Goal: Task Accomplishment & Management: Use online tool/utility

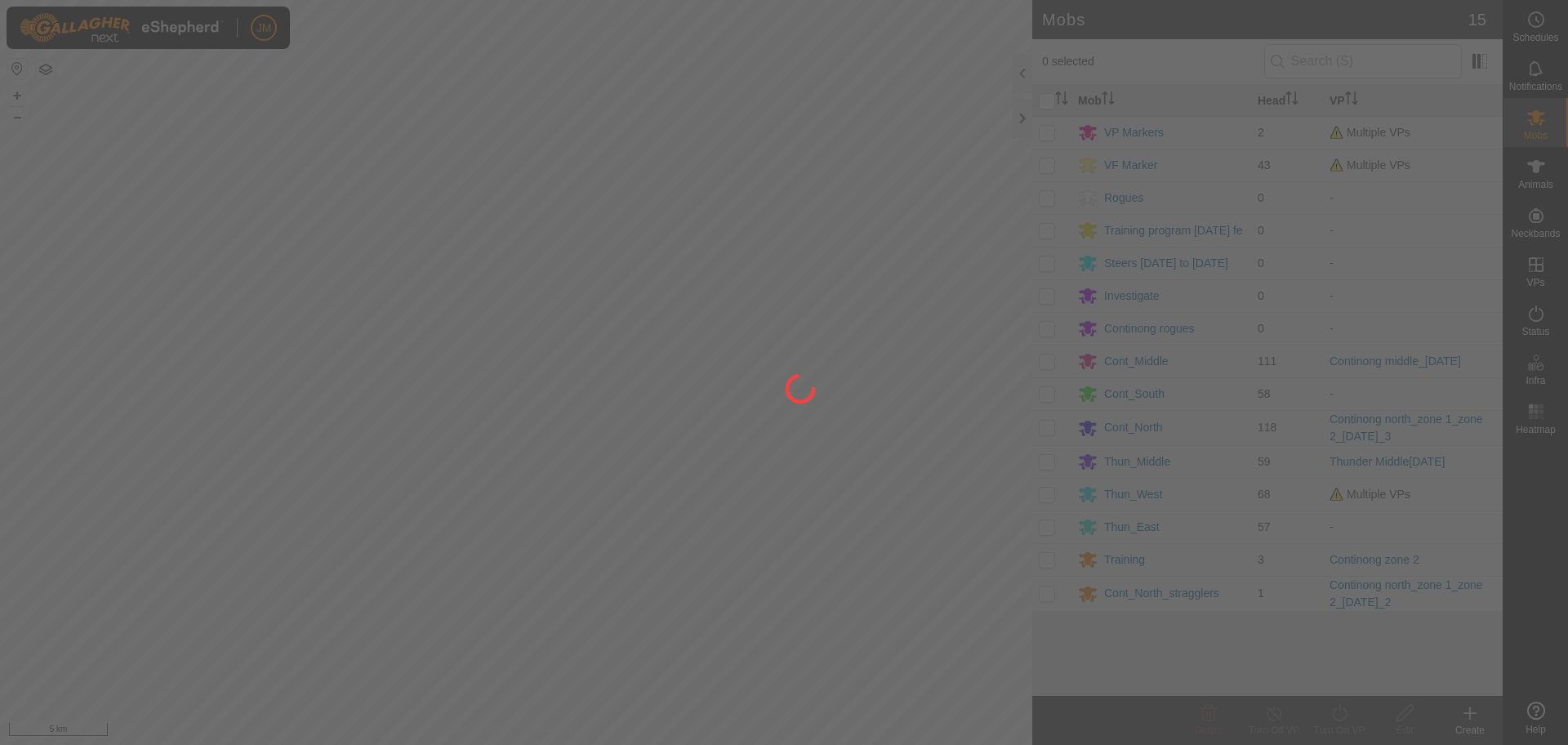
click at [1025, 120] on div at bounding box center [784, 372] width 1568 height 745
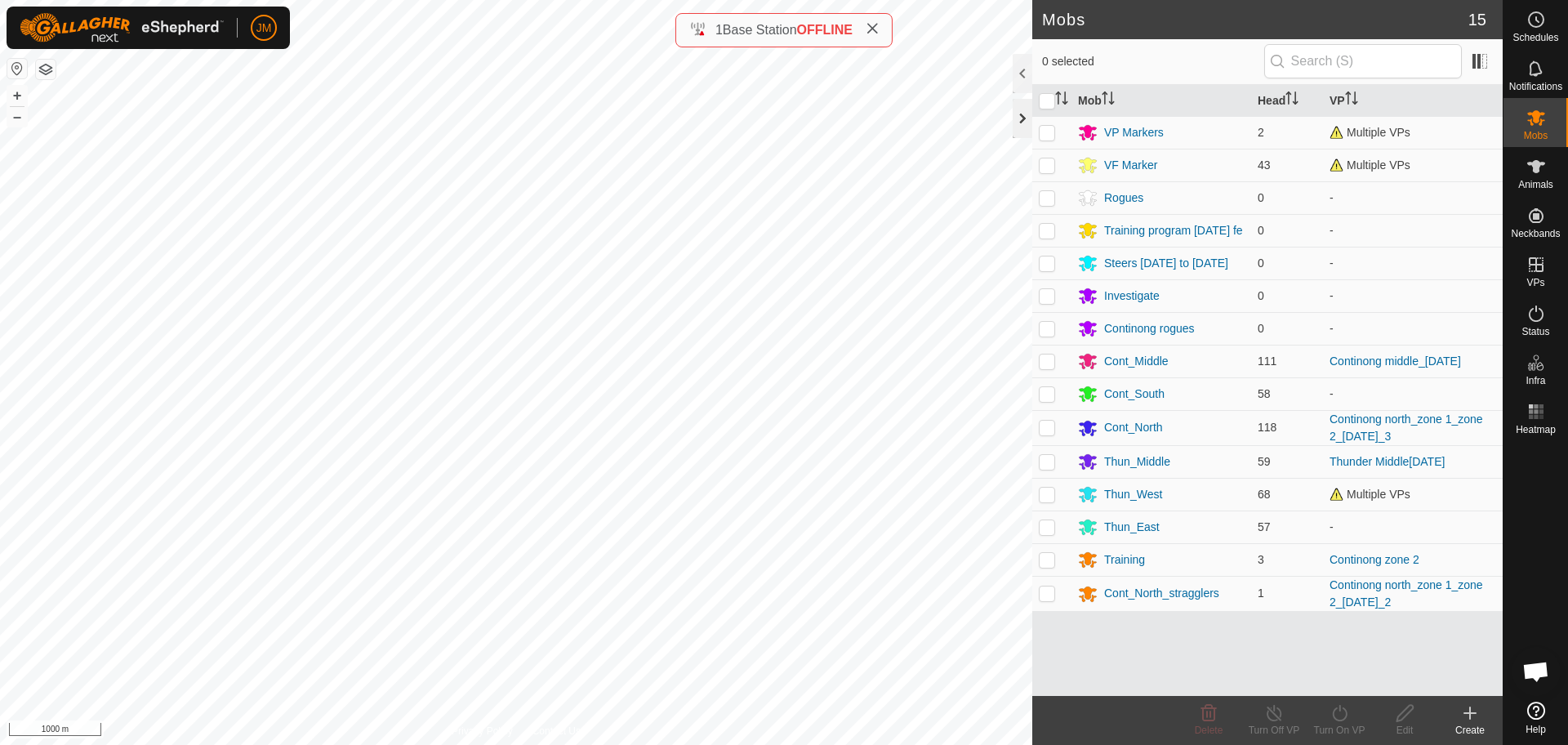
click at [1016, 121] on div at bounding box center [1023, 118] width 20 height 39
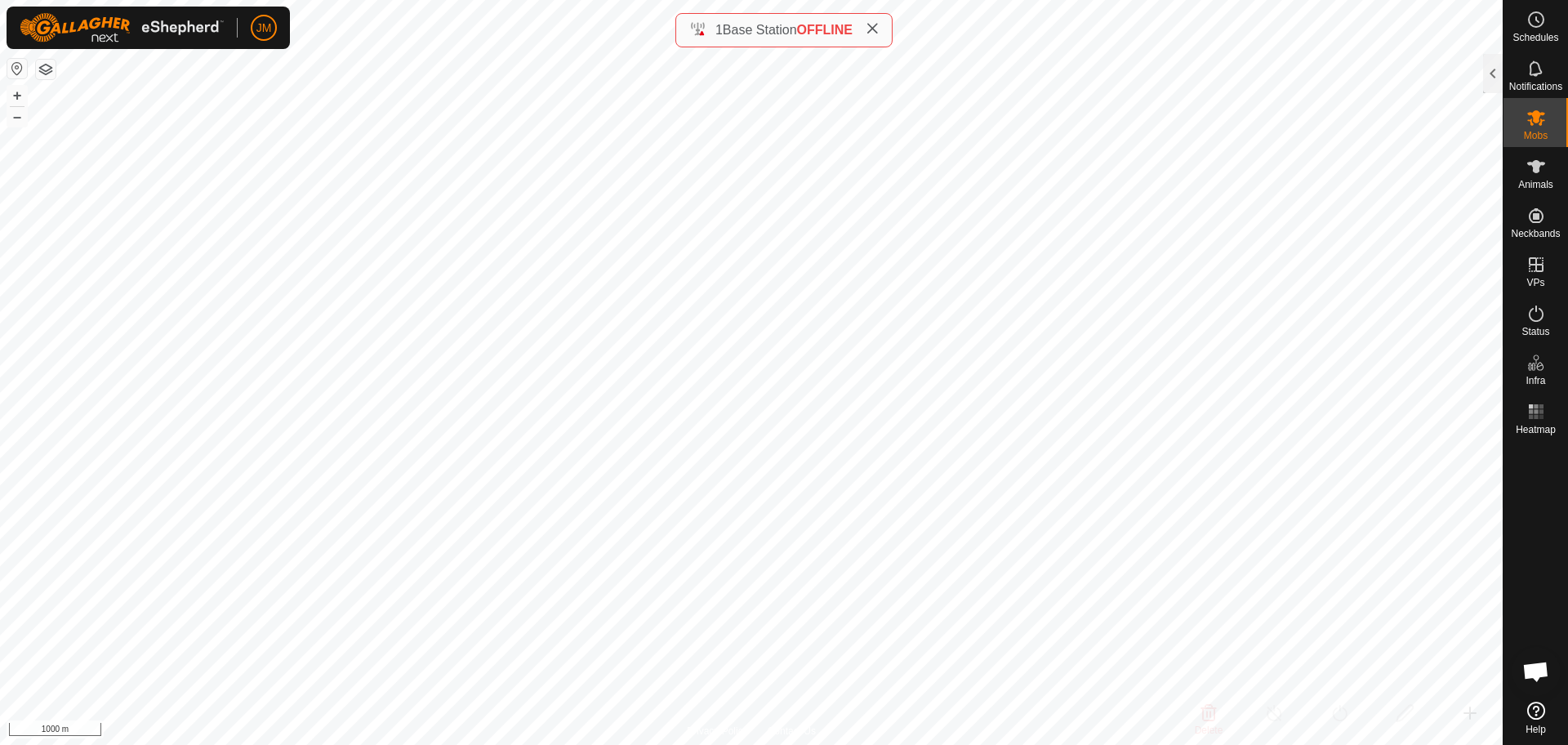
click at [878, 31] on icon at bounding box center [872, 28] width 13 height 13
click at [12, 95] on button "+" at bounding box center [16, 95] width 20 height 20
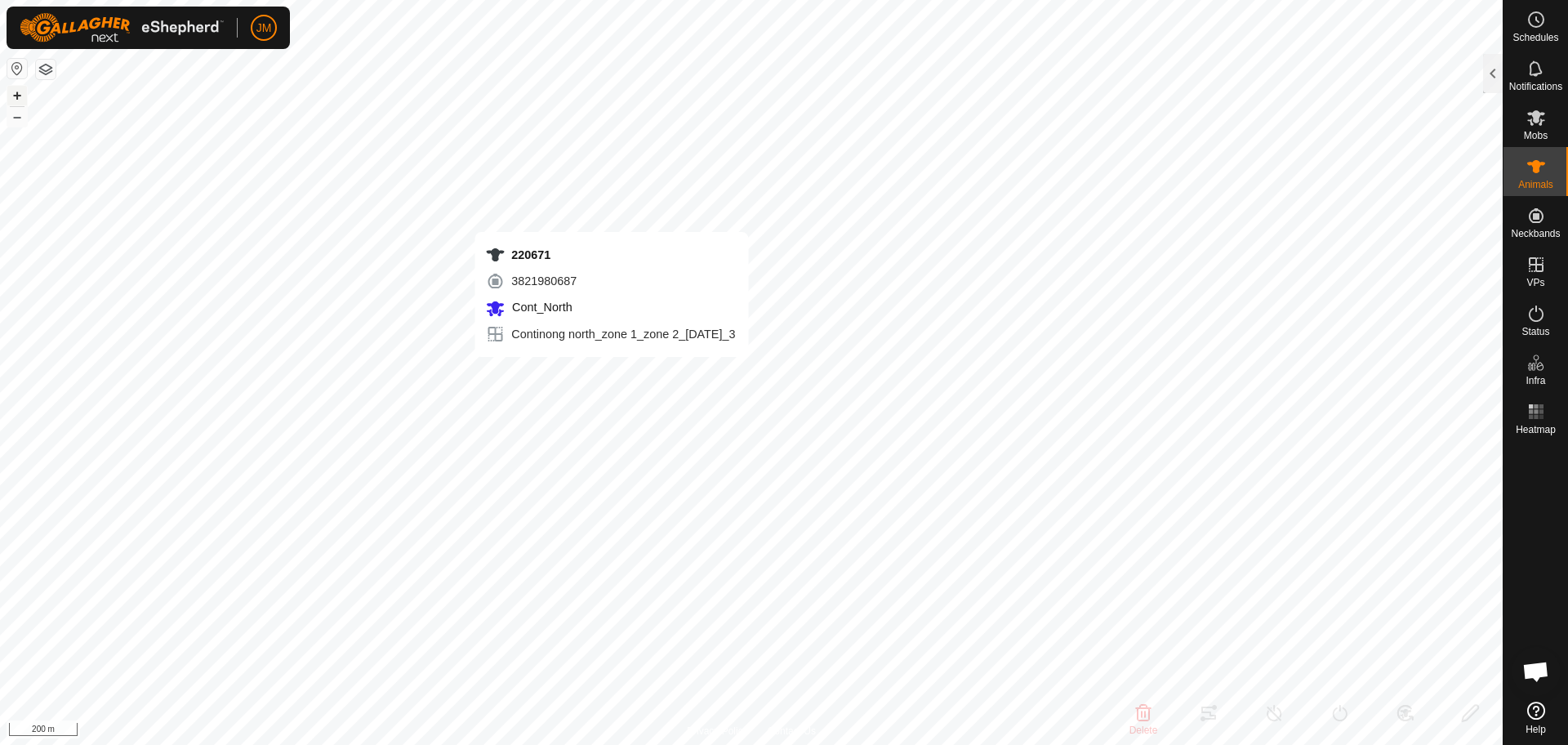
type input "220671"
type input "-"
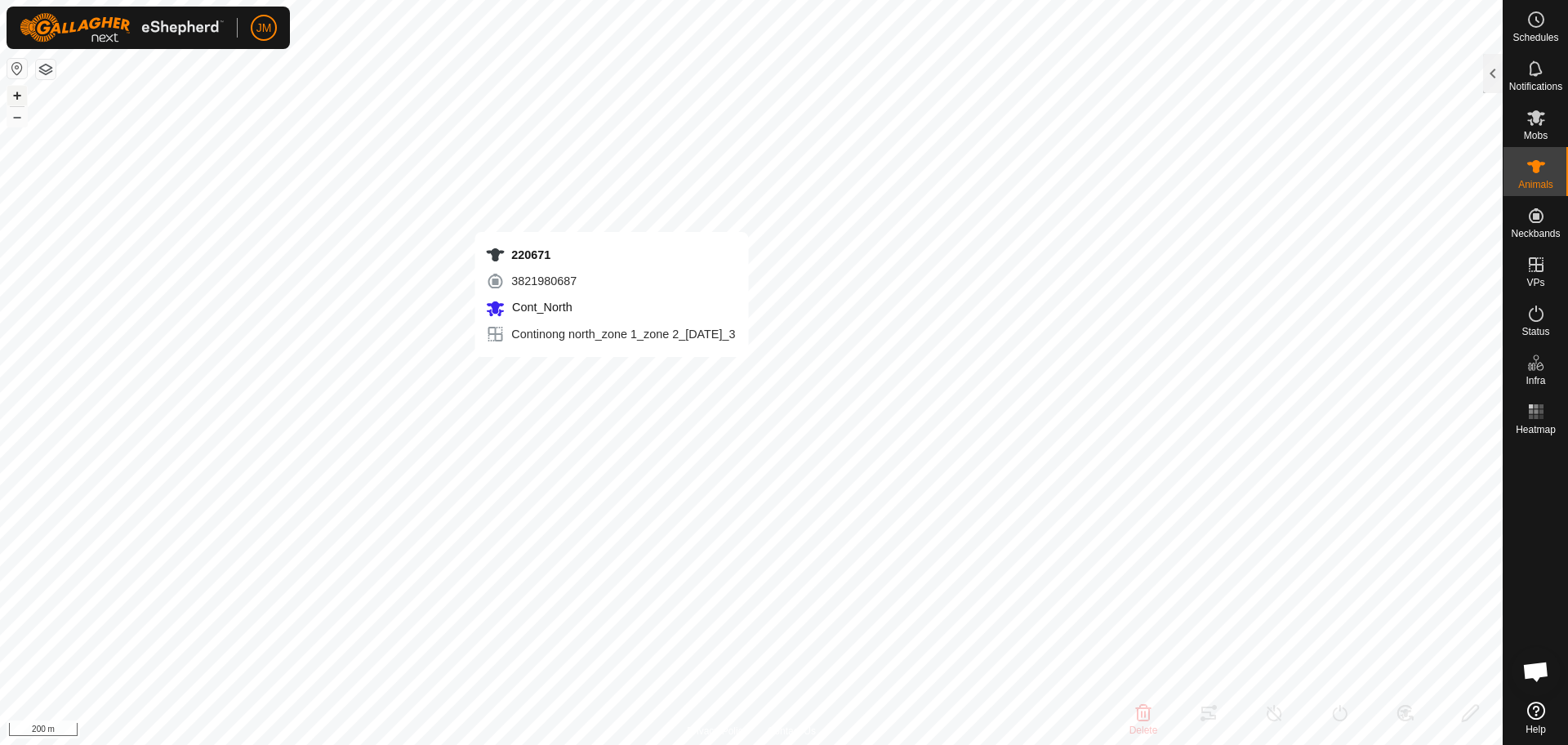
type input "-"
click at [1495, 78] on div at bounding box center [1493, 73] width 20 height 39
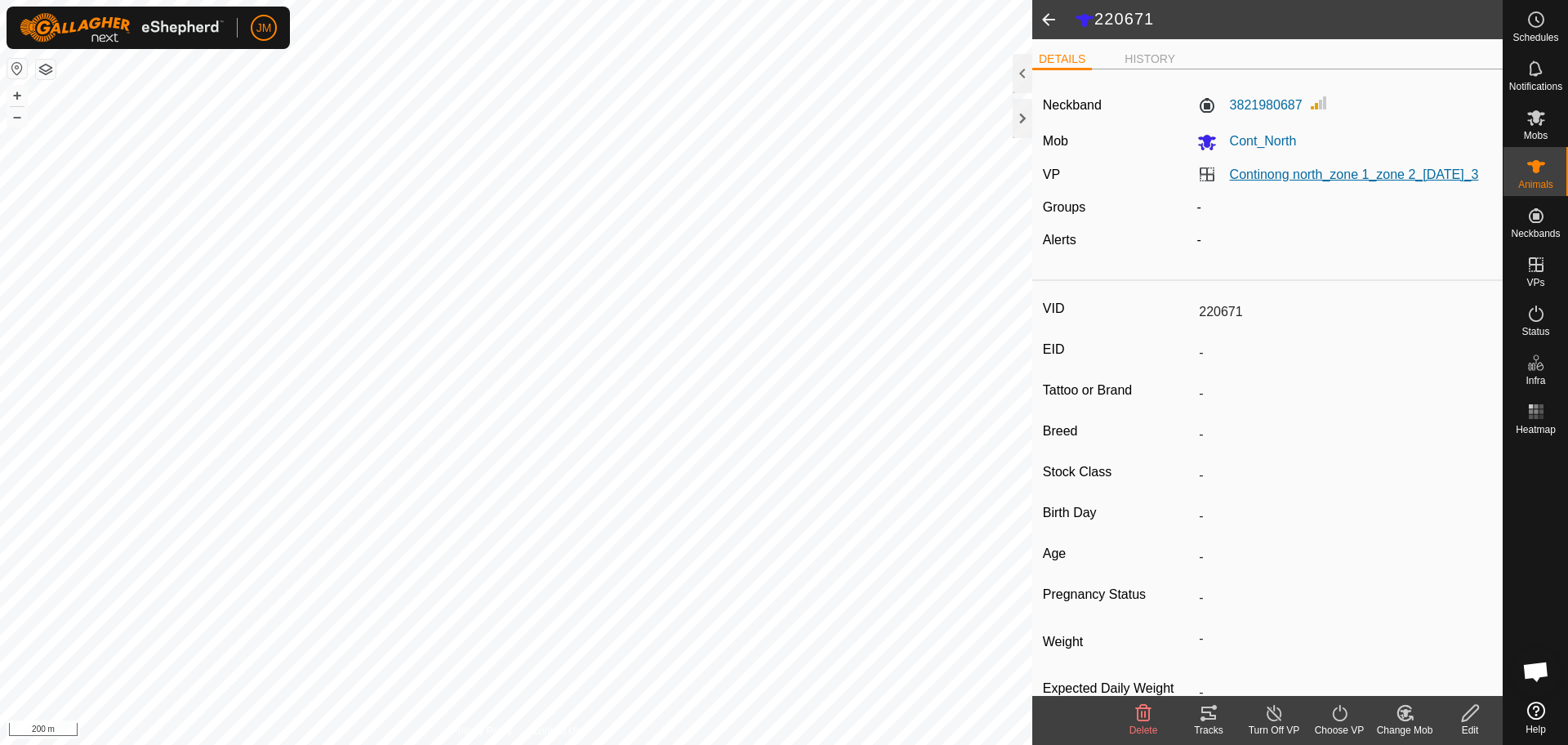
click at [1348, 176] on link "Continong north_zone 1_zone 2_[DATE]_3" at bounding box center [1354, 174] width 249 height 14
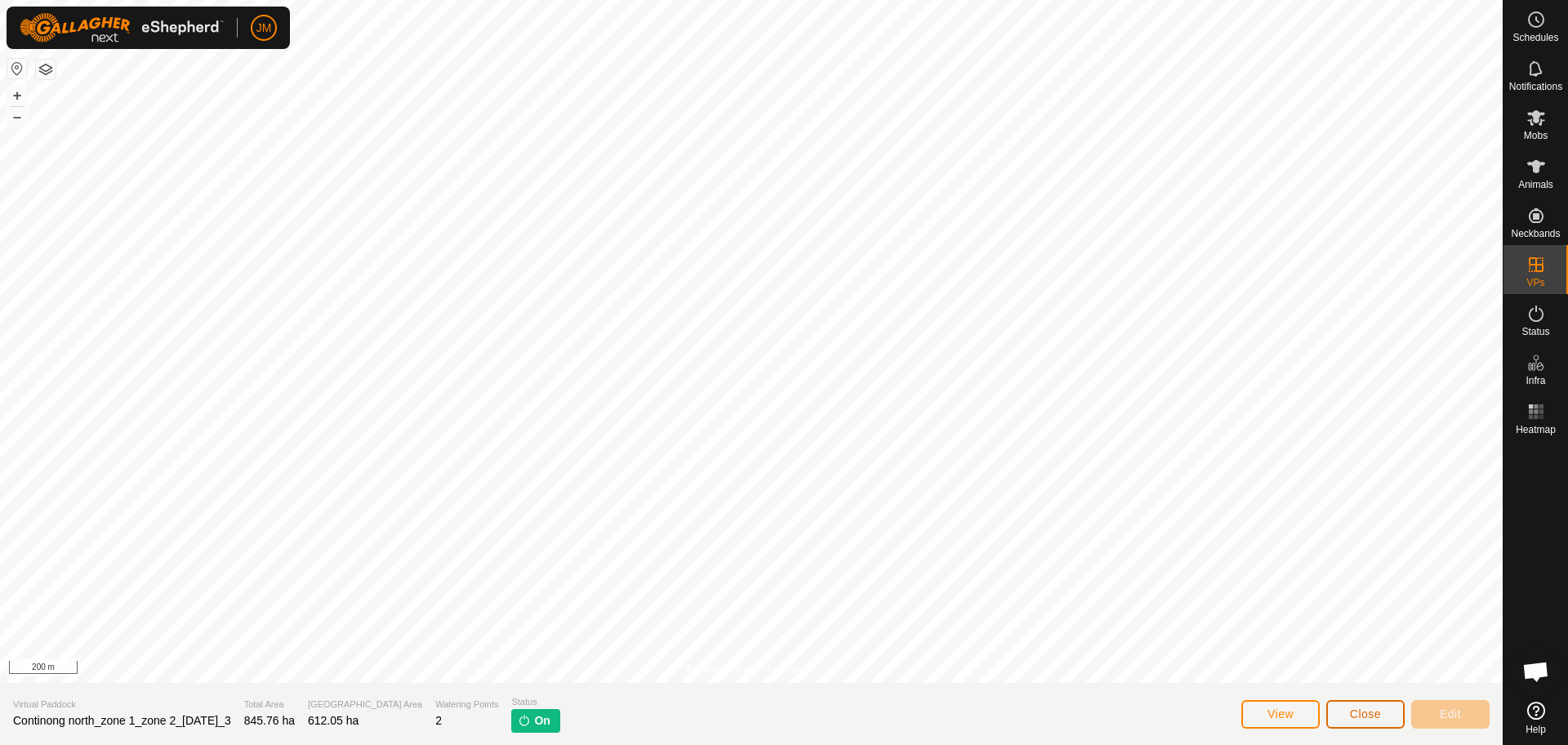
click at [1369, 709] on span "Close" at bounding box center [1366, 714] width 31 height 13
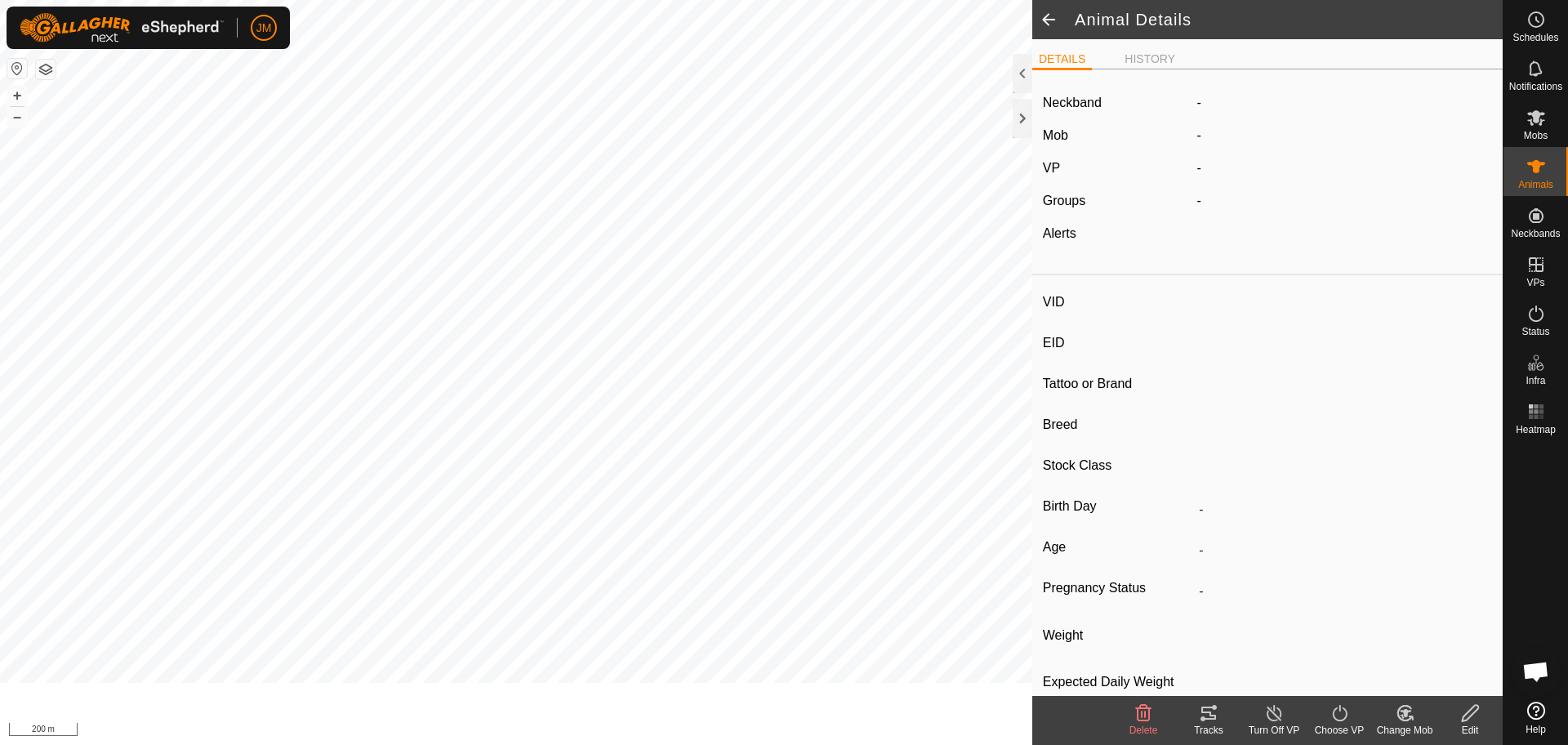
type input "220671"
type input "-"
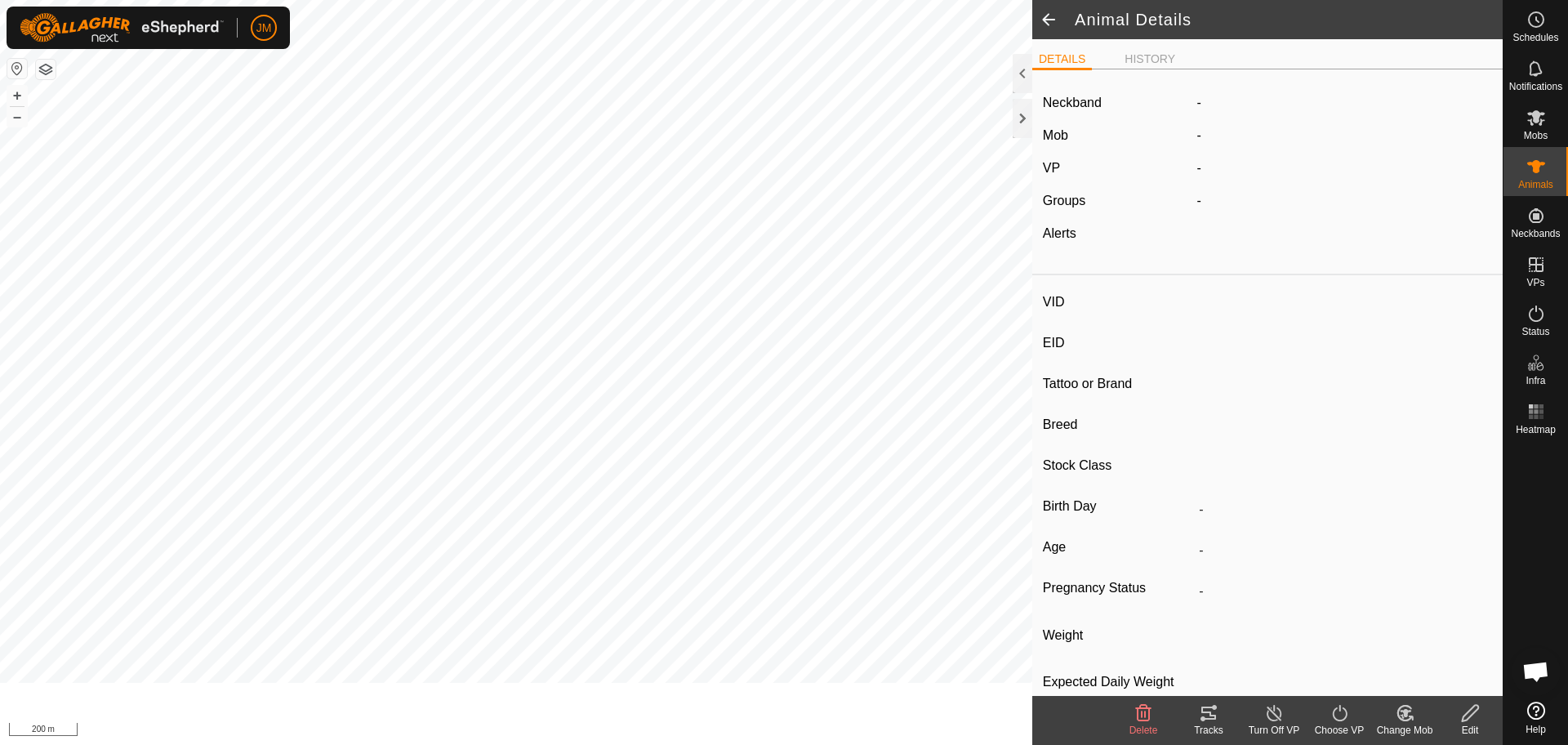
type input "-"
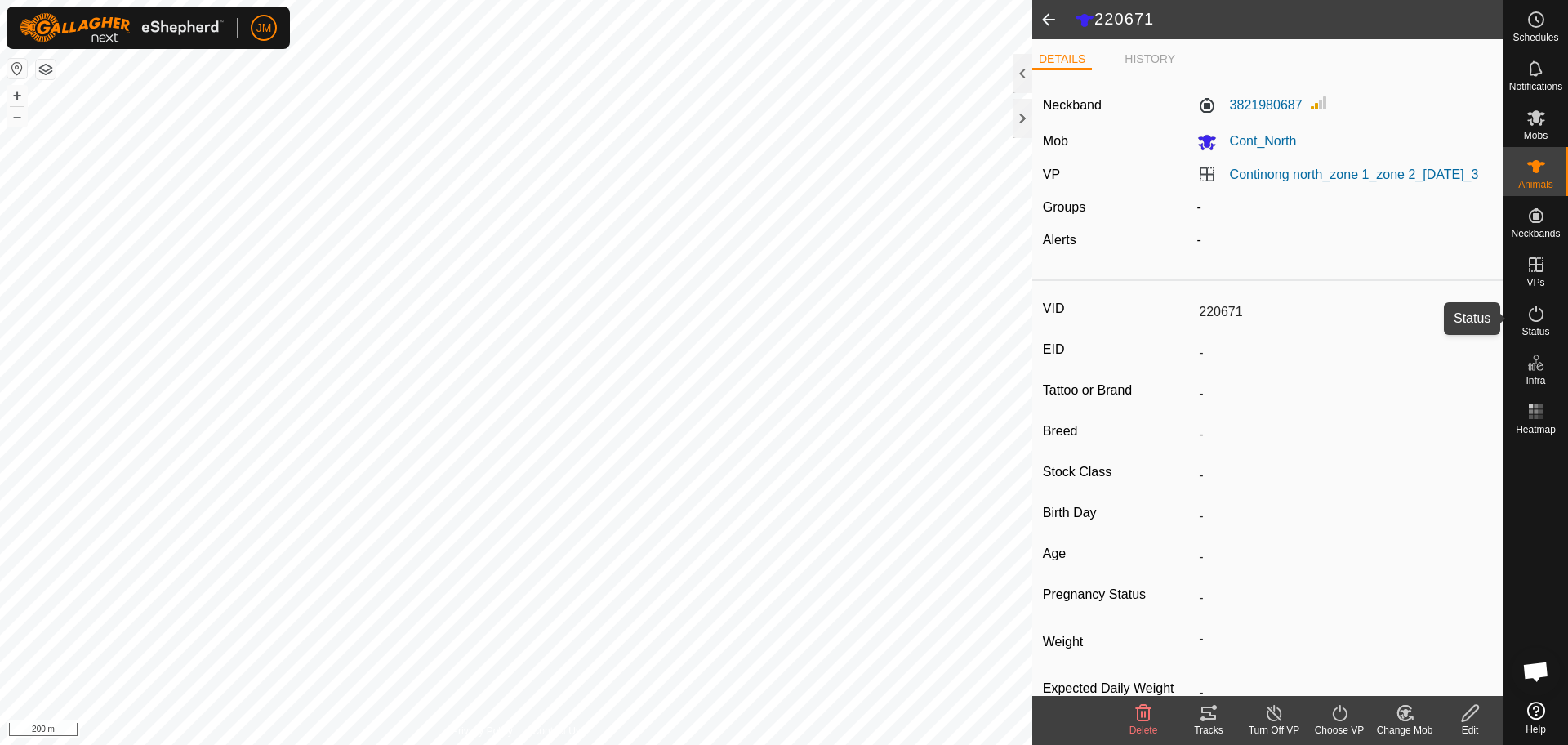
click at [1540, 310] on icon at bounding box center [1536, 313] width 15 height 16
click at [1532, 317] on icon at bounding box center [1536, 314] width 20 height 20
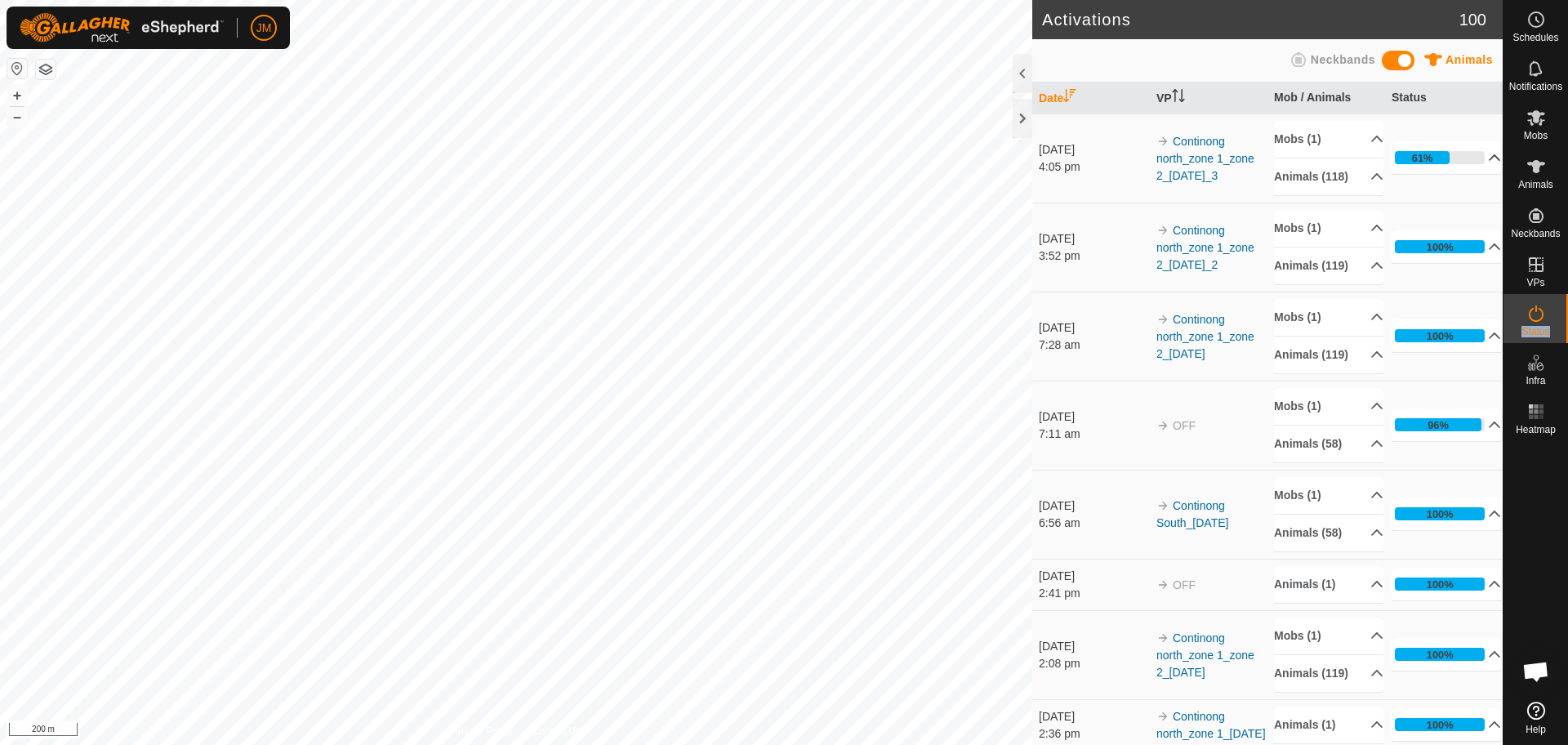
click at [1468, 163] on p-accordion-header "61%" at bounding box center [1447, 158] width 109 height 33
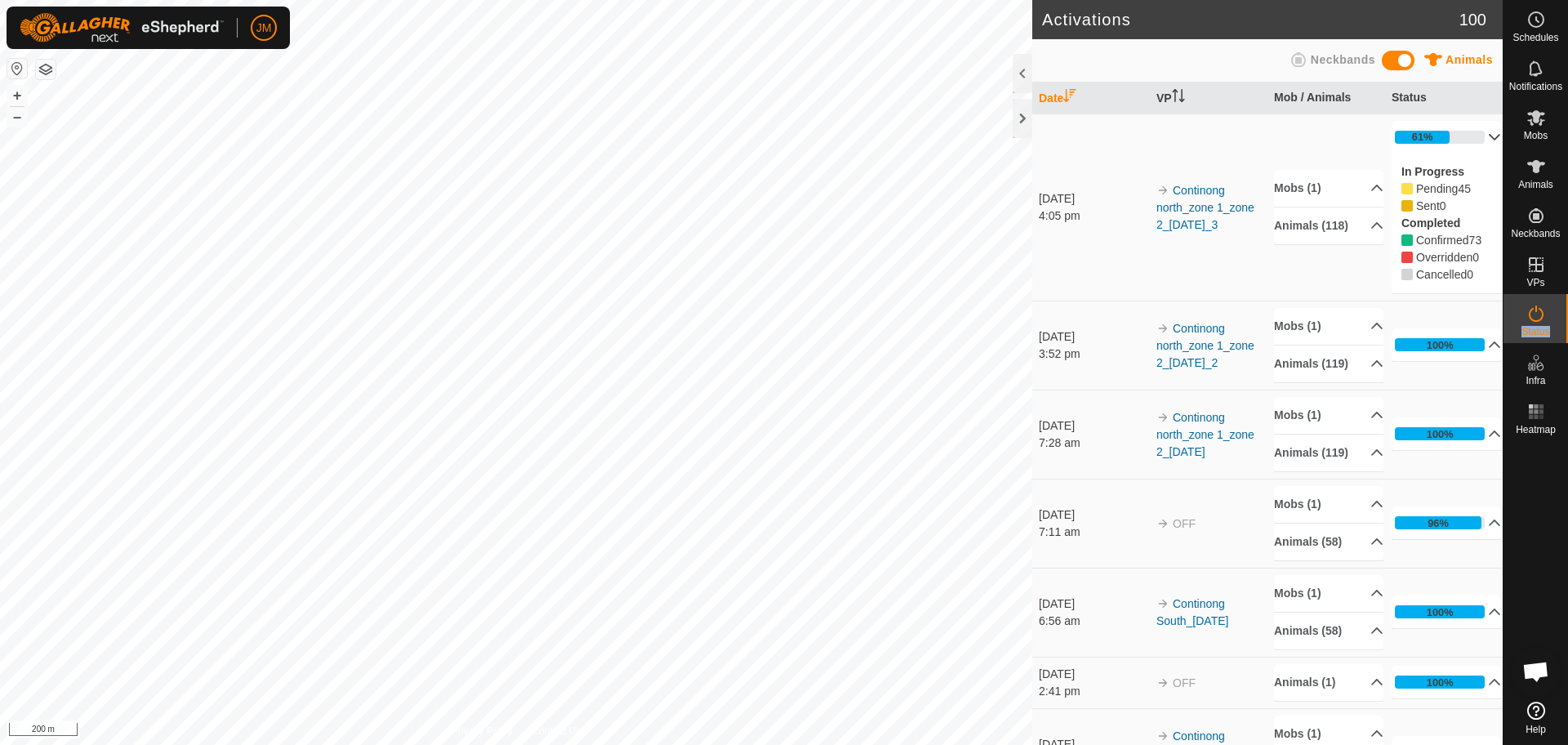
click at [1474, 139] on p-accordion-header "61%" at bounding box center [1447, 137] width 109 height 33
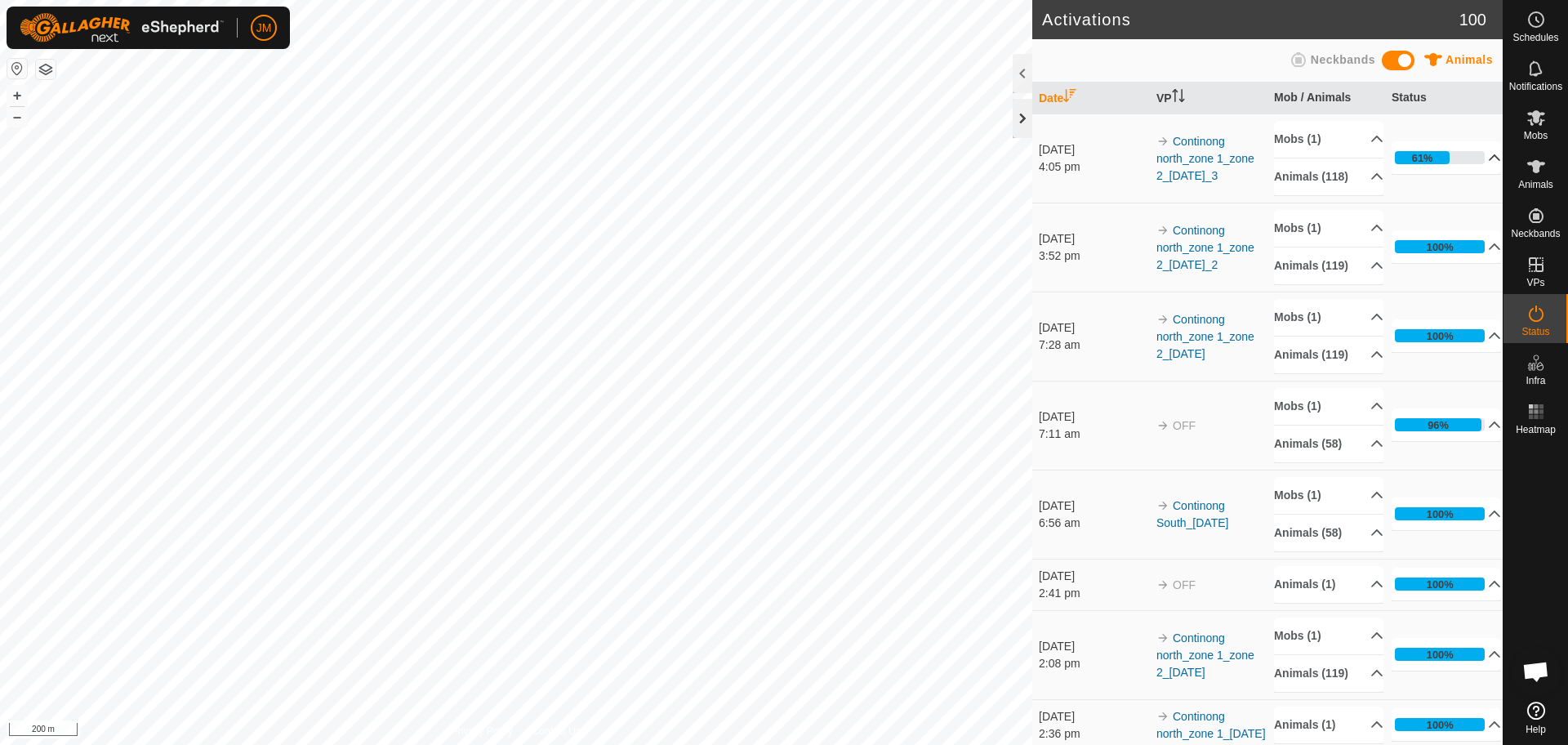
click at [1028, 134] on div at bounding box center [1023, 118] width 20 height 39
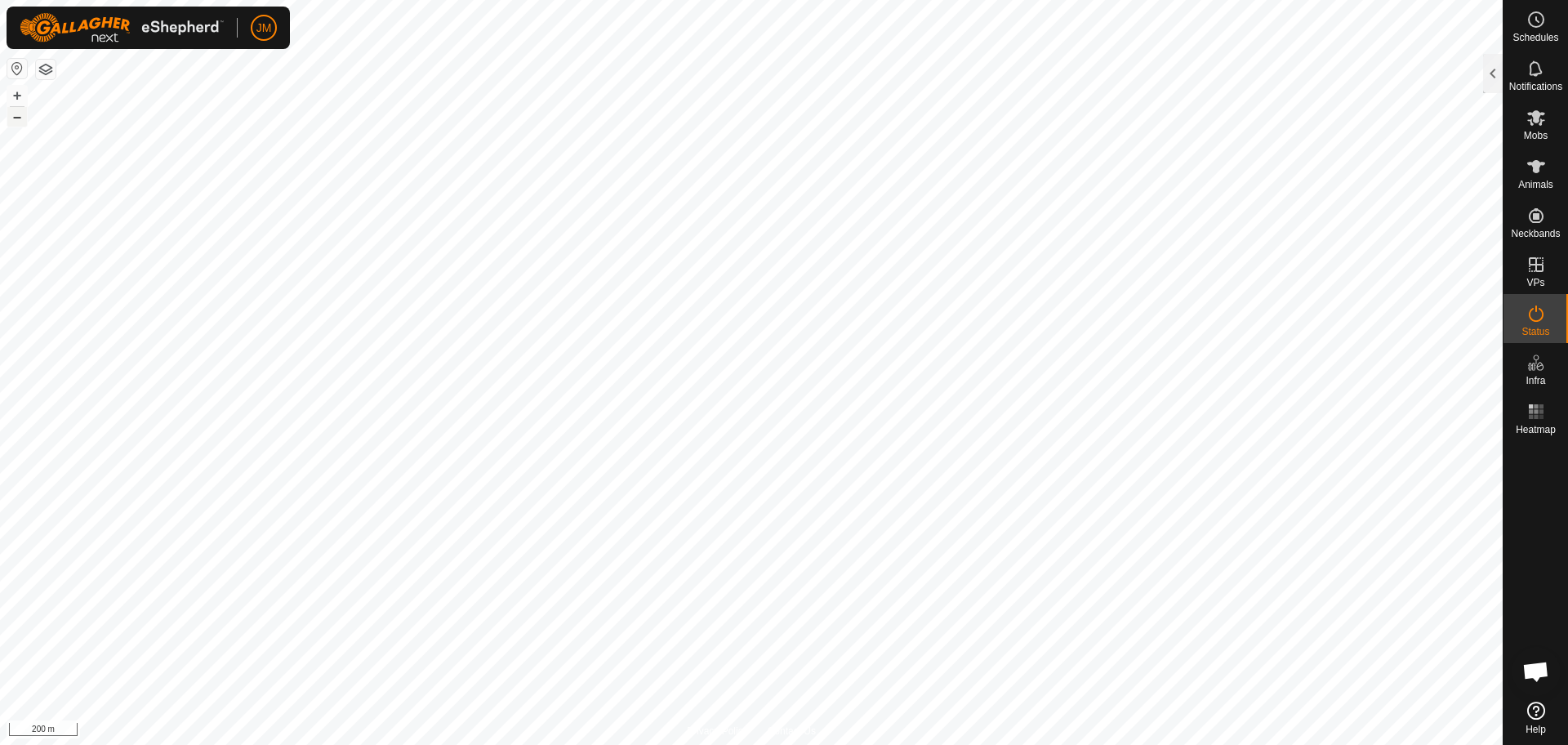
click at [22, 108] on button "–" at bounding box center [16, 116] width 20 height 20
click at [26, 101] on button "+" at bounding box center [16, 95] width 20 height 20
click at [12, 115] on button "–" at bounding box center [16, 116] width 20 height 20
click at [19, 92] on button "+" at bounding box center [16, 95] width 20 height 20
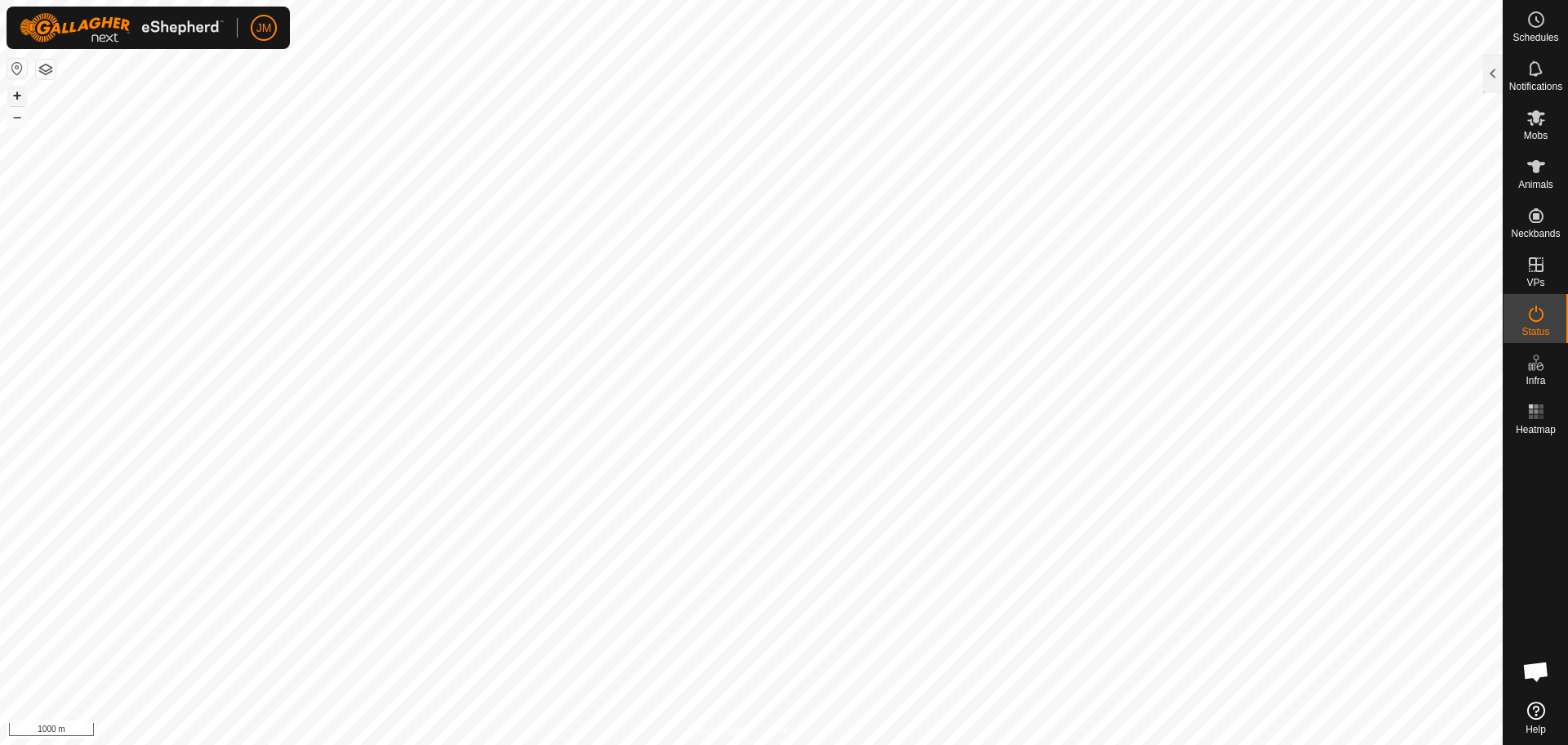
click at [19, 92] on button "+" at bounding box center [16, 95] width 20 height 20
type input "230630"
type input "-"
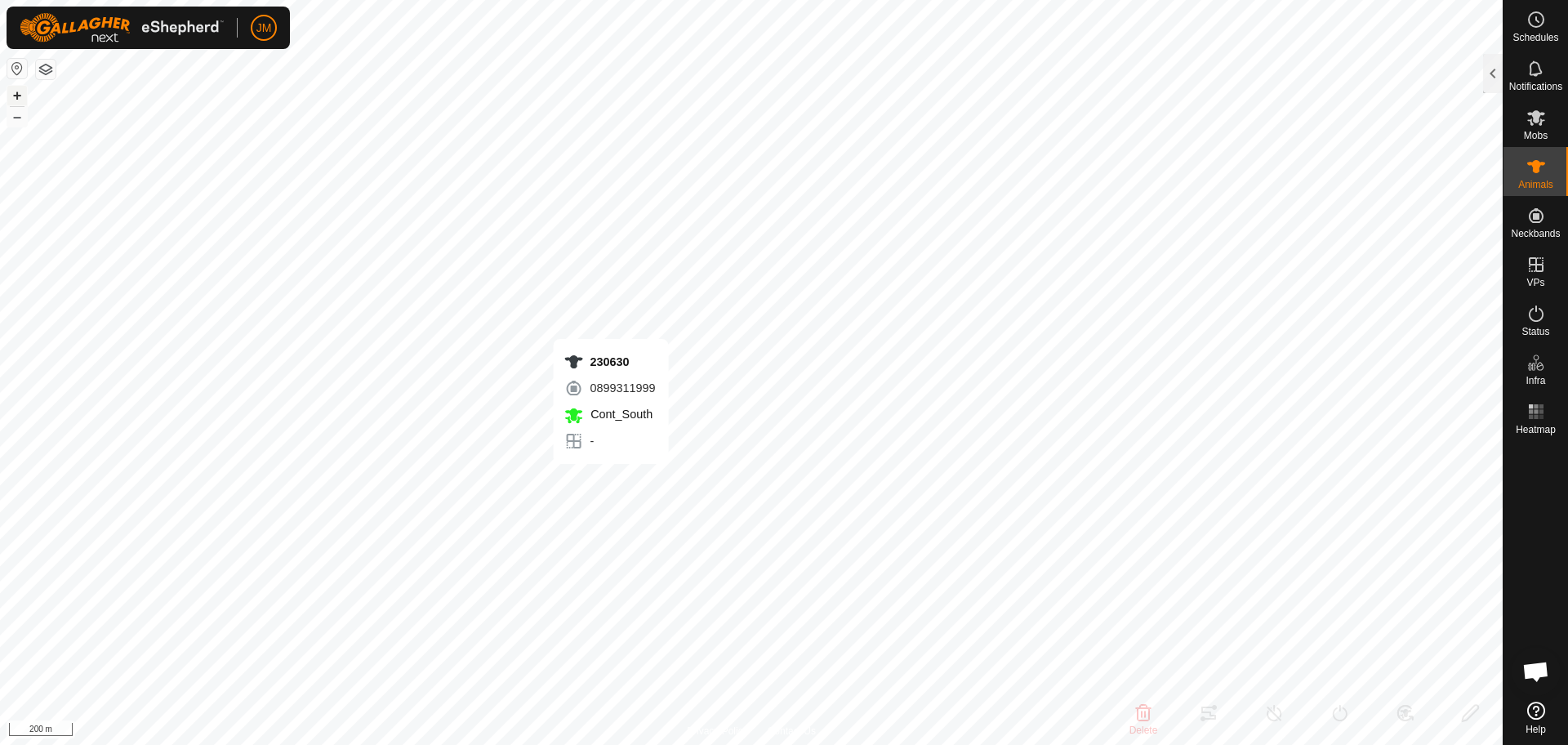
type input "-"
type input "0 kg"
type input "-"
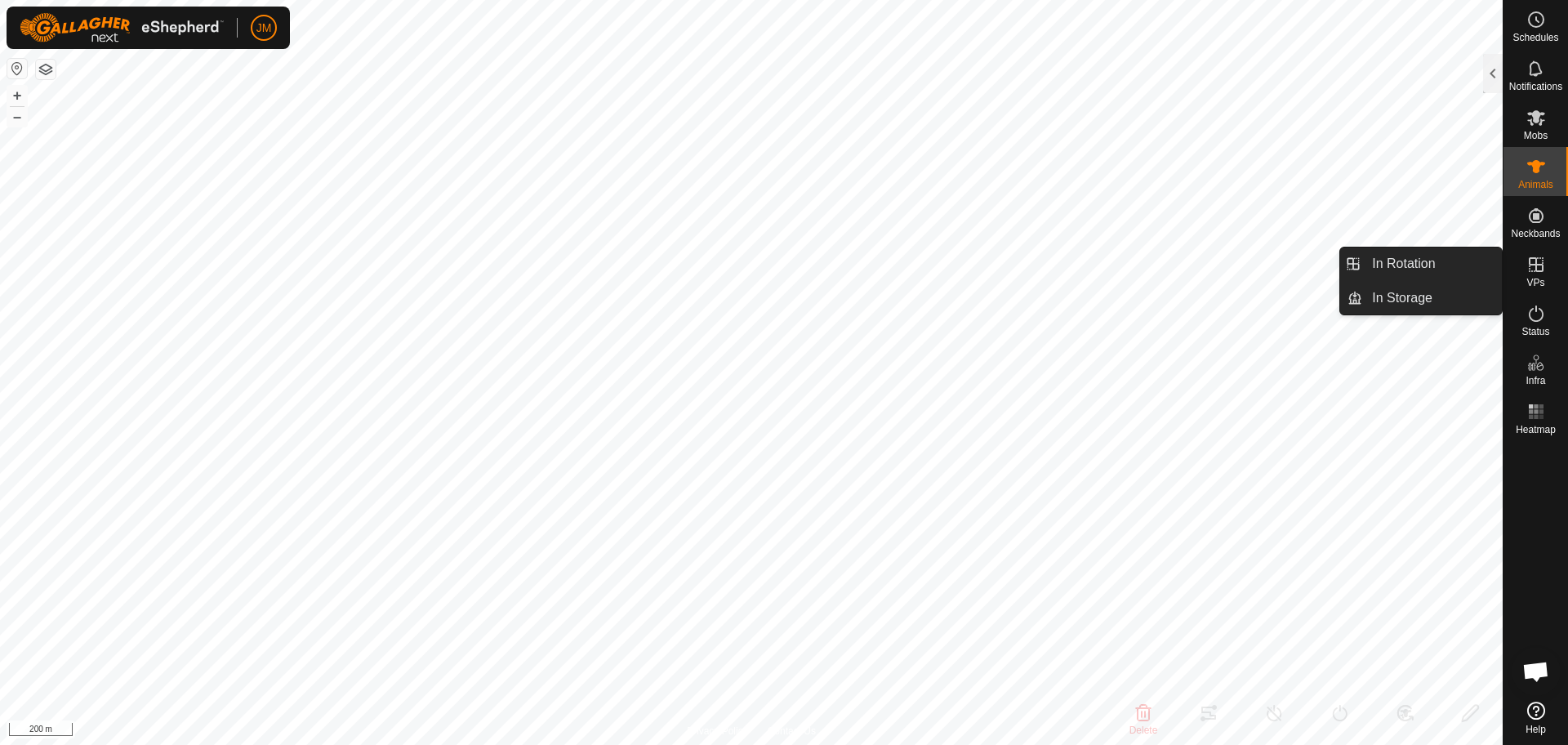
click at [1534, 272] on icon at bounding box center [1536, 265] width 20 height 20
click at [1454, 272] on link "In Rotation" at bounding box center [1432, 265] width 140 height 33
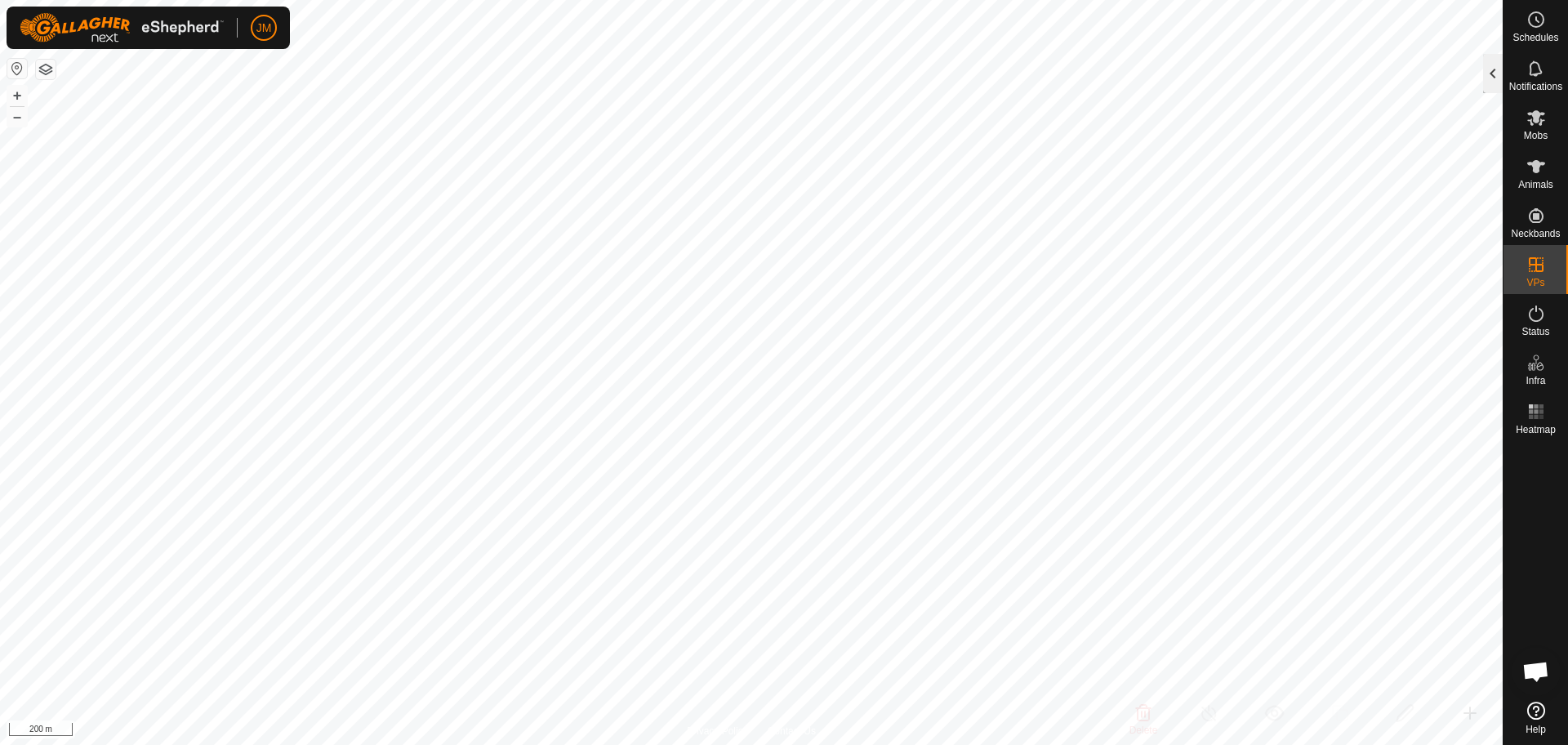
click at [1493, 85] on div at bounding box center [1493, 73] width 20 height 39
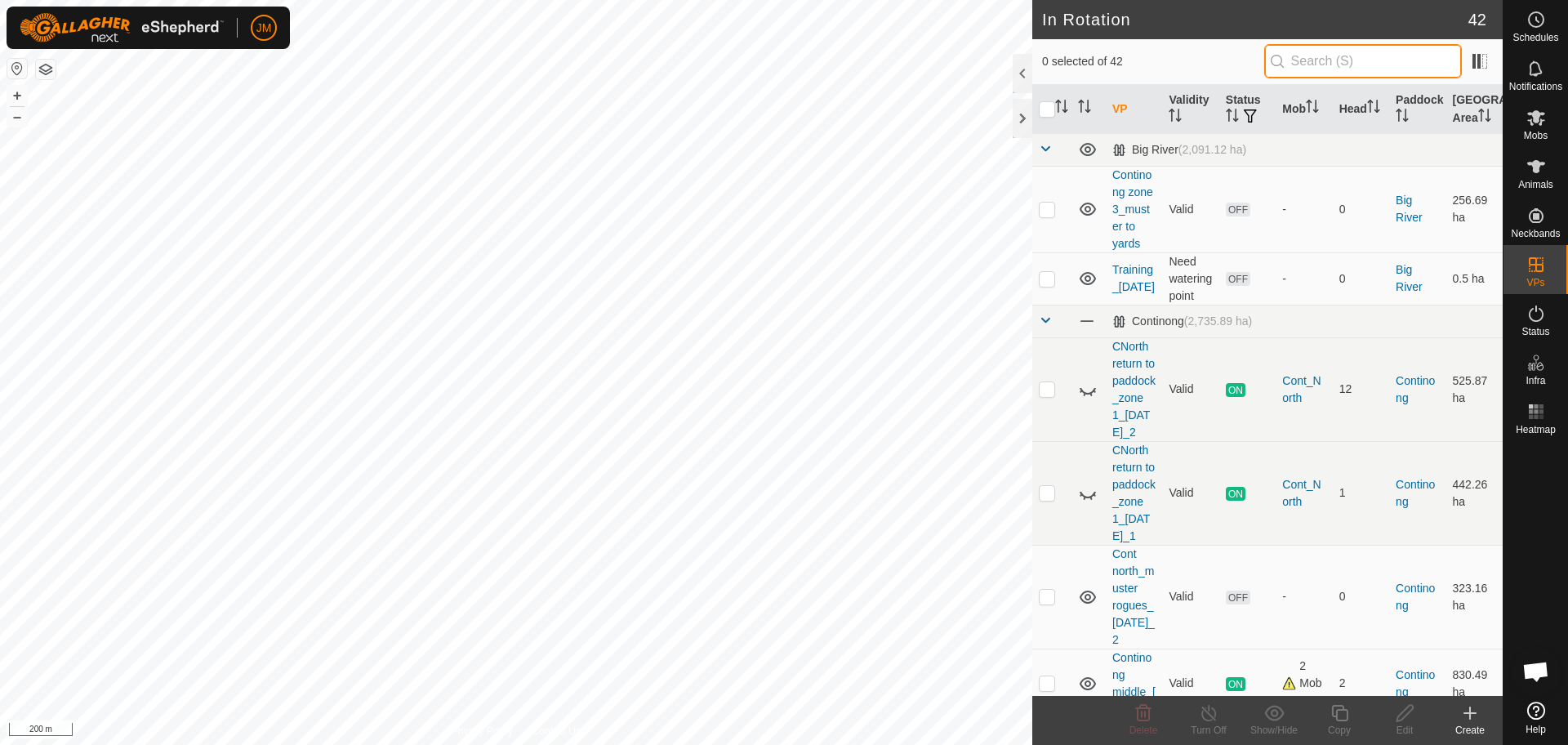
click at [1391, 78] on input "text" at bounding box center [1363, 62] width 198 height 35
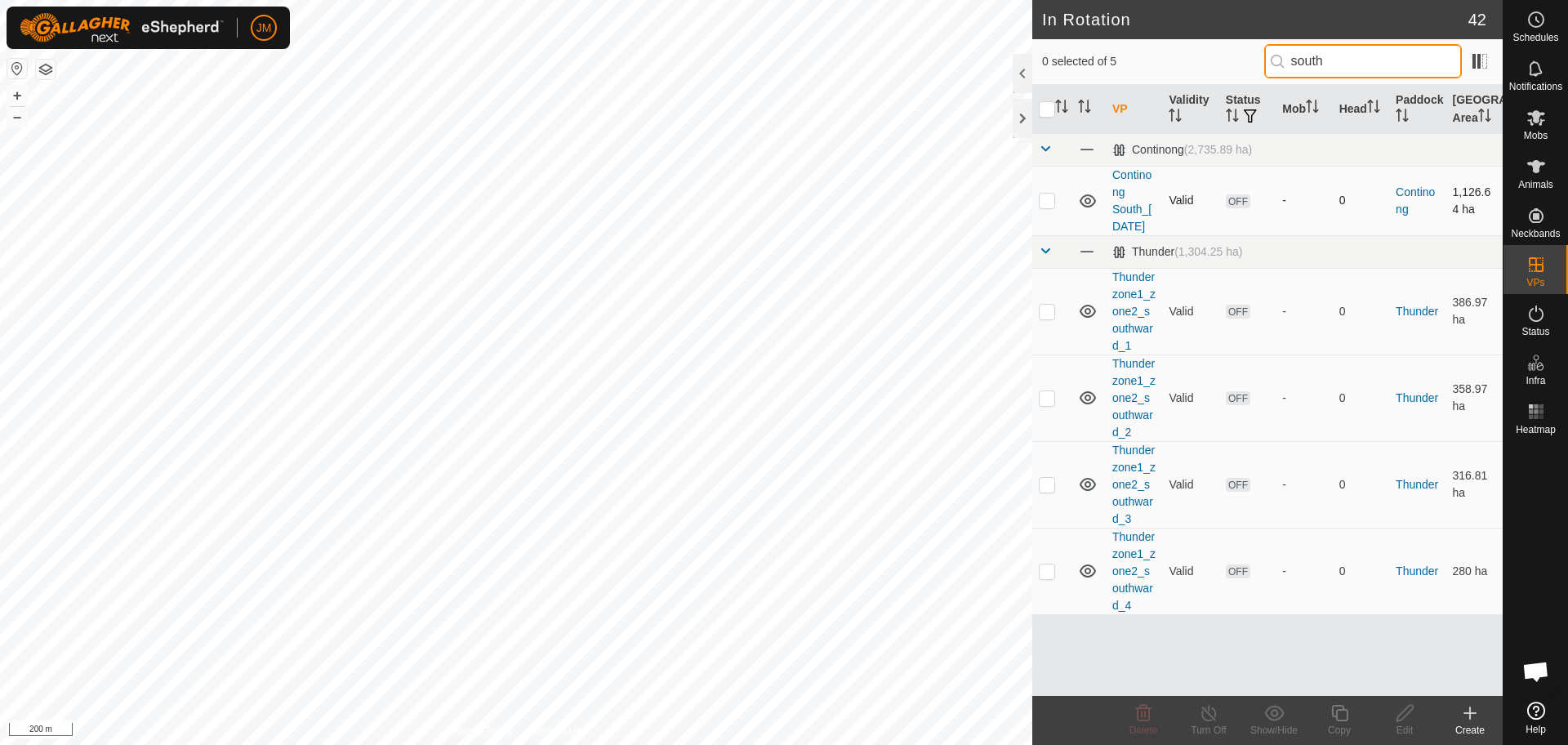
type input "south"
click at [1047, 206] on p-checkbox at bounding box center [1047, 199] width 16 height 13
checkbox input "true"
click at [1338, 722] on icon at bounding box center [1340, 713] width 21 height 20
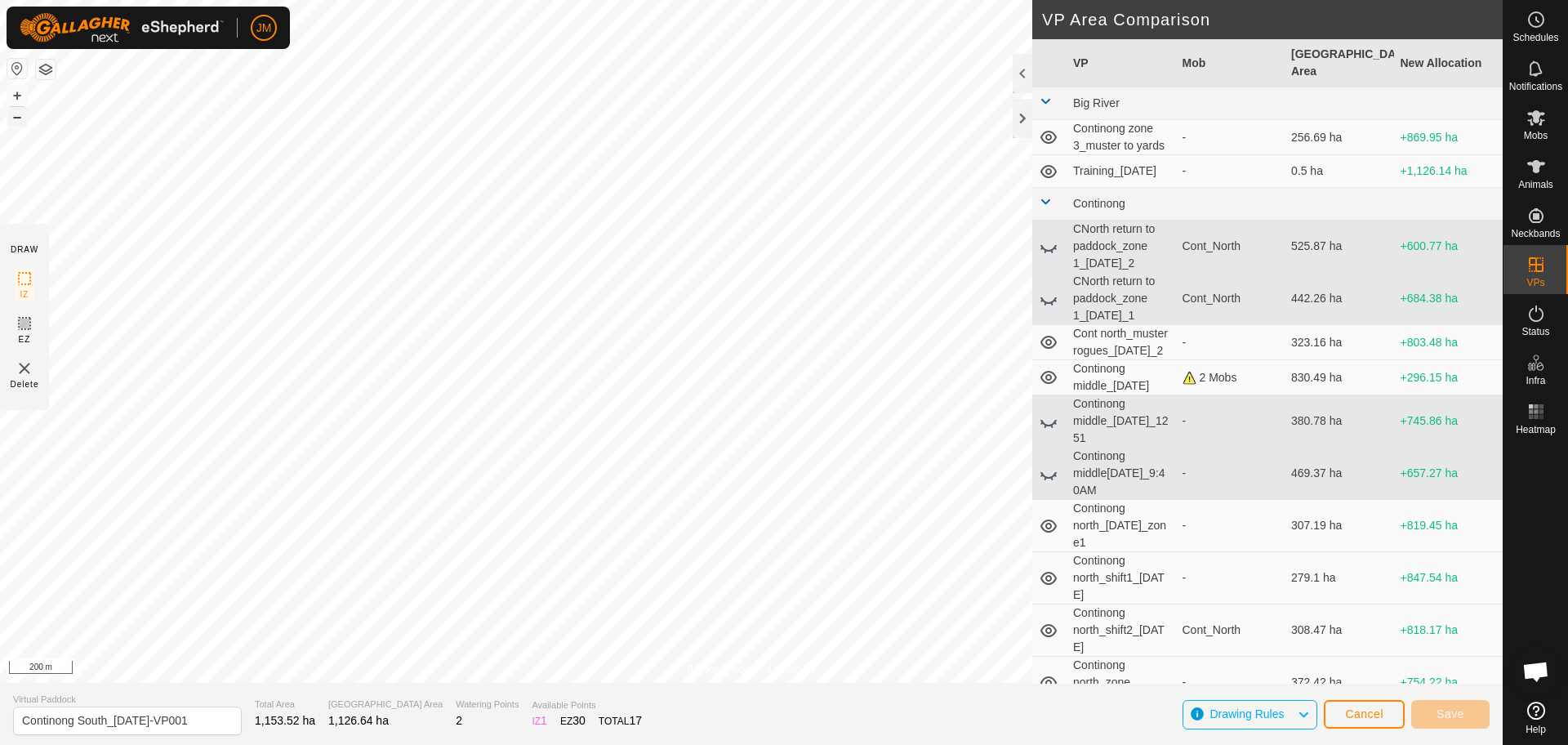
click at [15, 114] on button "–" at bounding box center [16, 116] width 20 height 20
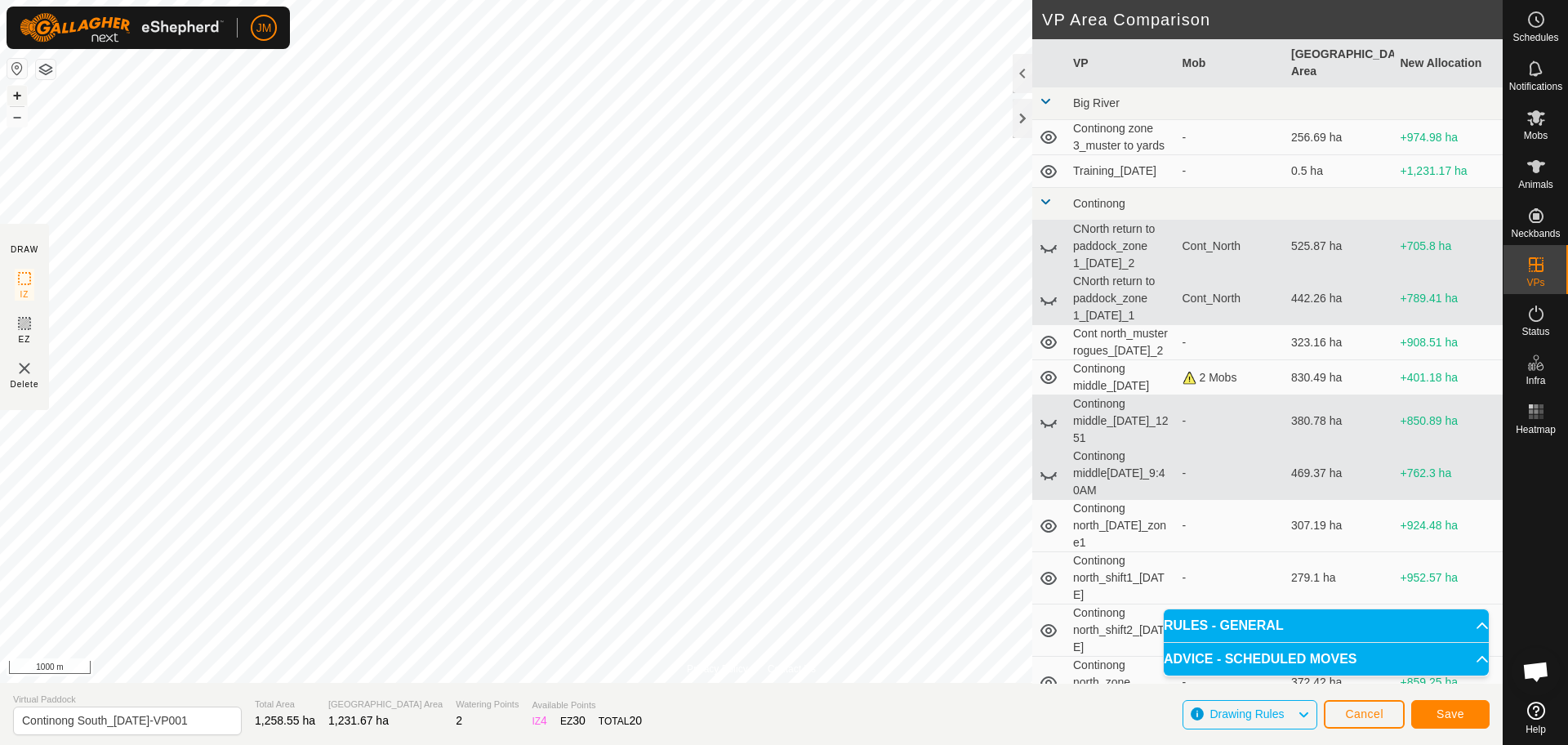
click at [16, 96] on button "+" at bounding box center [16, 95] width 20 height 20
click at [124, 722] on input "Continong South_[DATE]-VP001" at bounding box center [127, 721] width 229 height 29
drag, startPoint x: 171, startPoint y: 719, endPoint x: 222, endPoint y: 719, distance: 51.0
click at [222, 719] on input "Continong South_[DATE]-VP001" at bounding box center [127, 721] width 229 height 29
type input "Continong South_[DATE]"
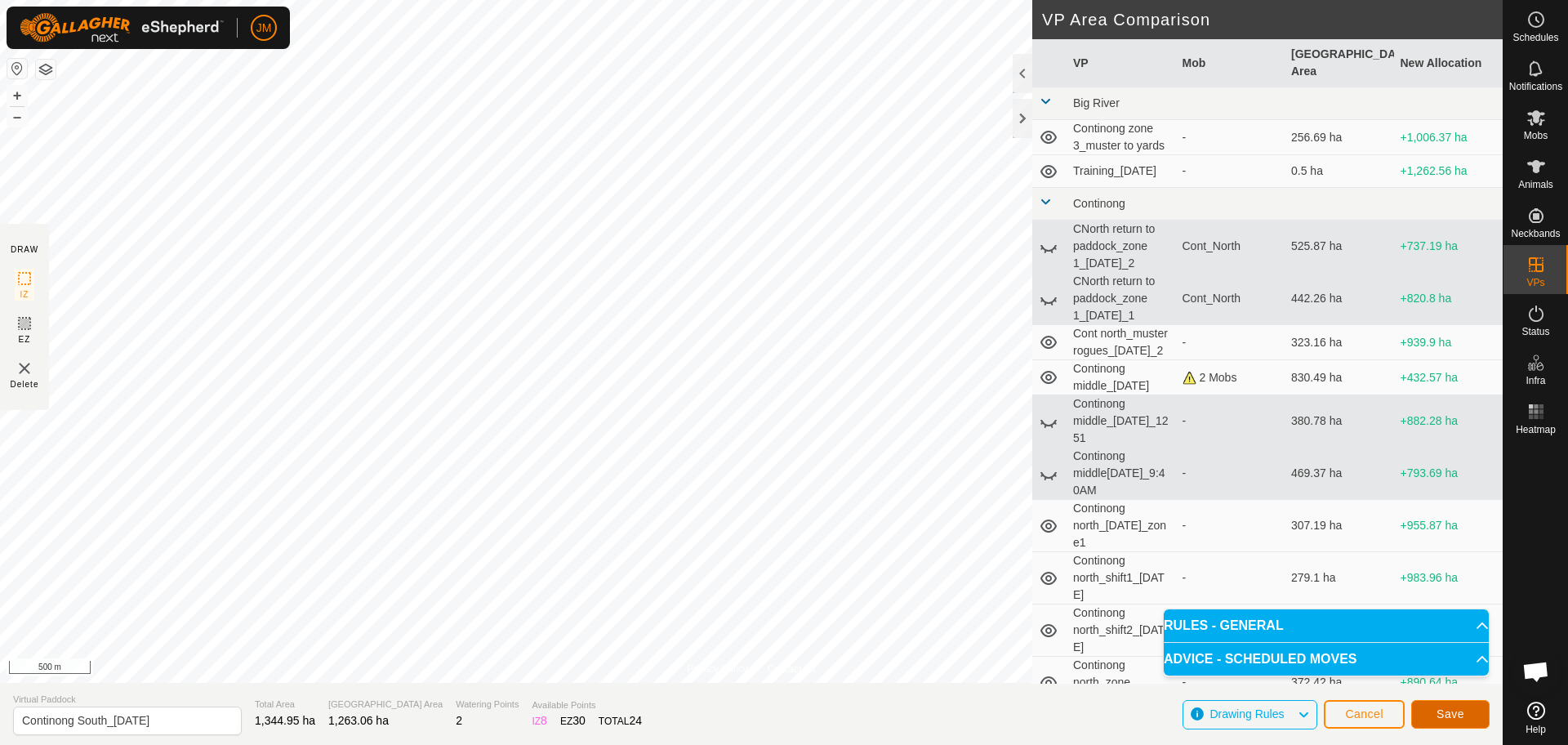
click at [1432, 721] on button "Save" at bounding box center [1450, 715] width 78 height 29
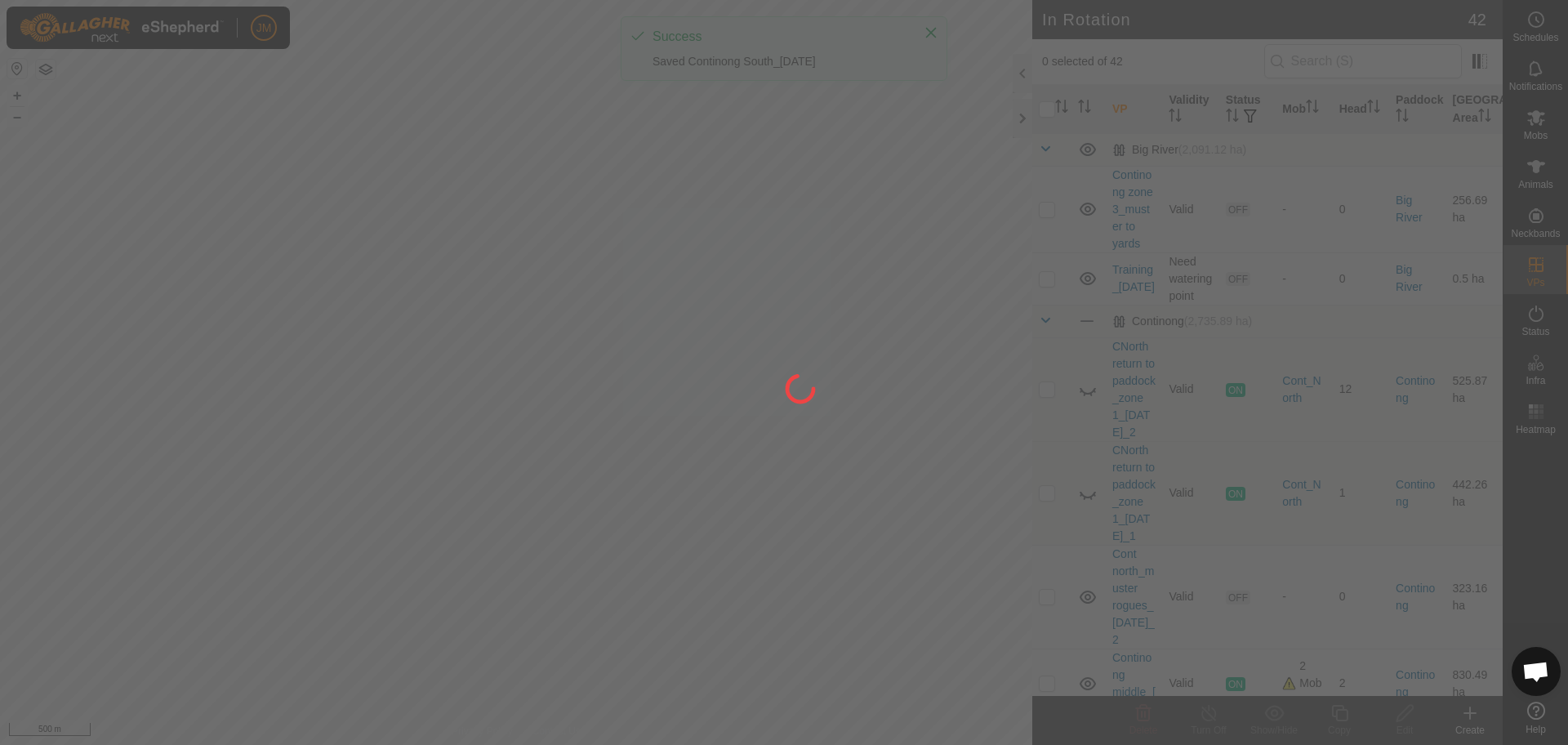
drag, startPoint x: 411, startPoint y: 185, endPoint x: 556, endPoint y: 239, distance: 154.7
click at [556, 239] on div at bounding box center [784, 372] width 1568 height 745
click at [1534, 124] on div at bounding box center [784, 372] width 1568 height 745
click at [1533, 125] on div at bounding box center [784, 372] width 1568 height 745
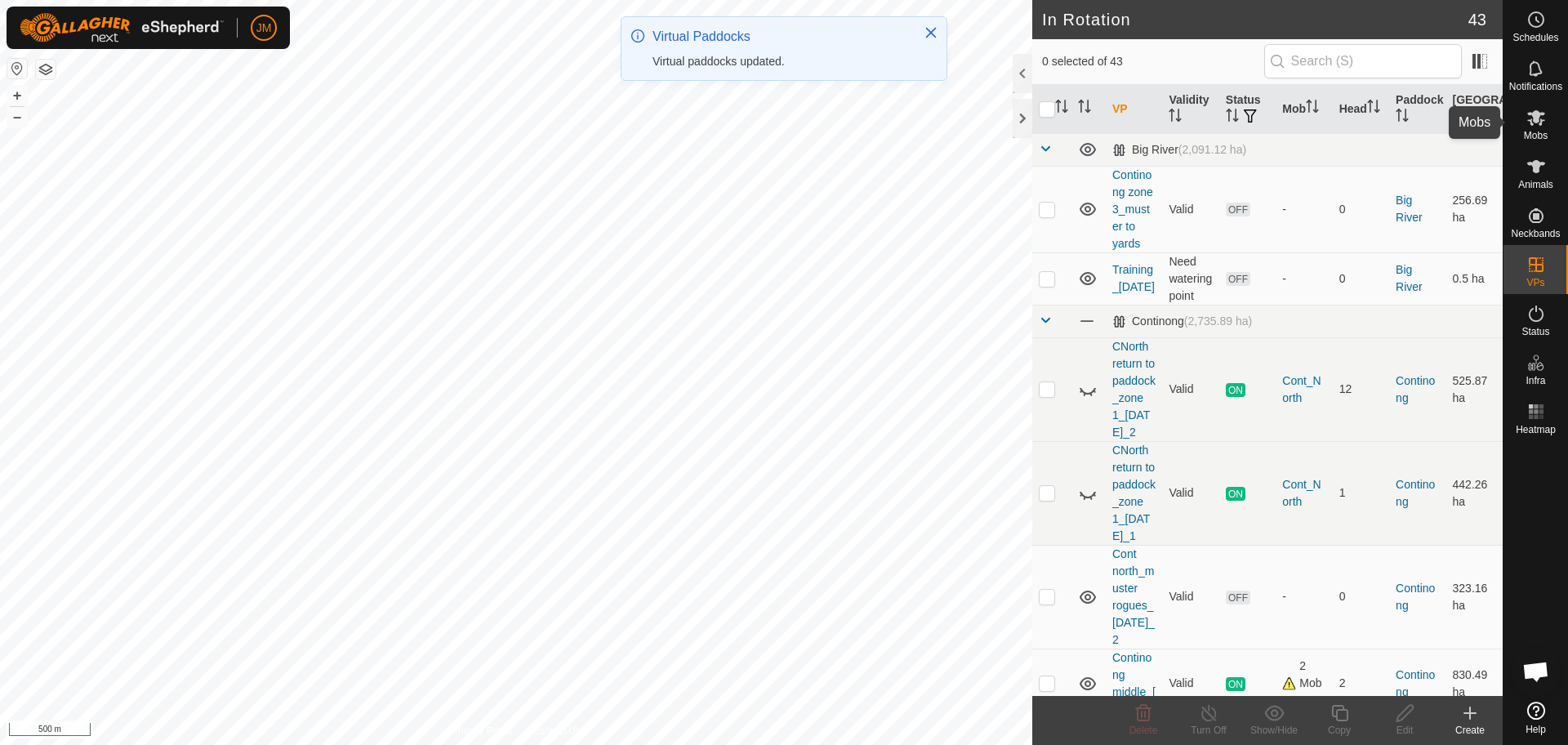
click at [1533, 125] on icon at bounding box center [1536, 117] width 20 height 20
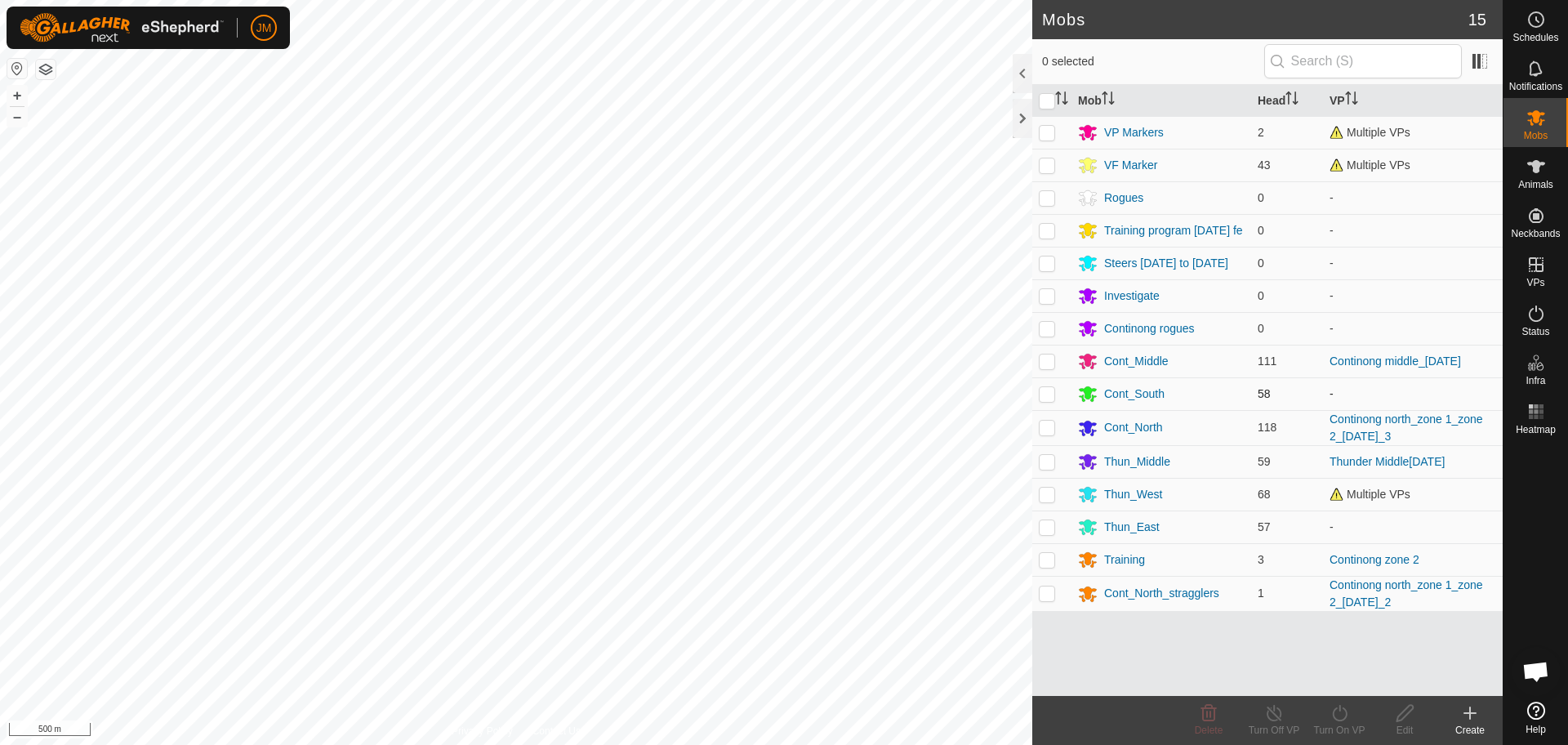
click at [1043, 401] on p-checkbox at bounding box center [1047, 394] width 16 height 13
checkbox input "true"
click at [1345, 716] on icon at bounding box center [1340, 713] width 21 height 20
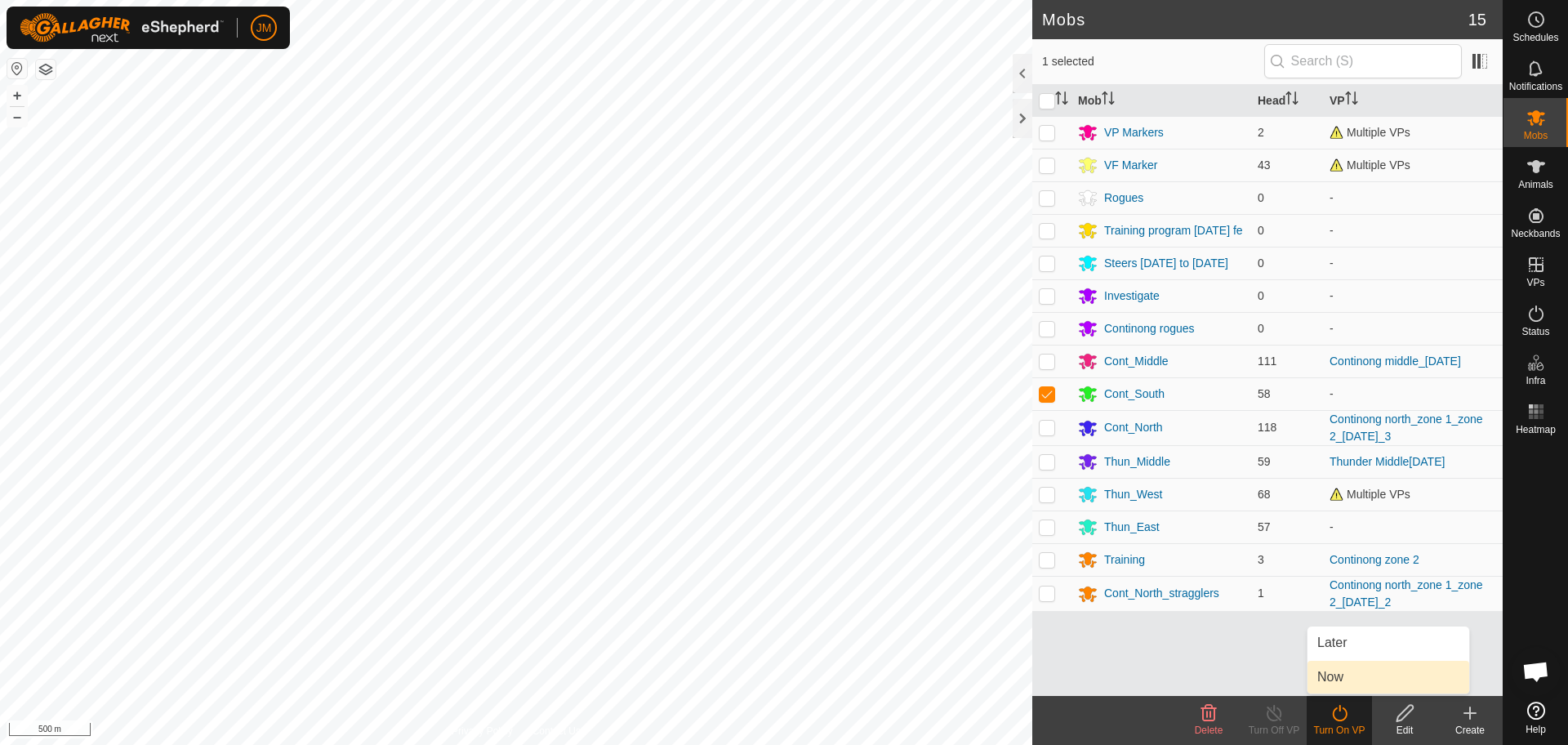
click at [1366, 668] on link "Now" at bounding box center [1389, 677] width 162 height 33
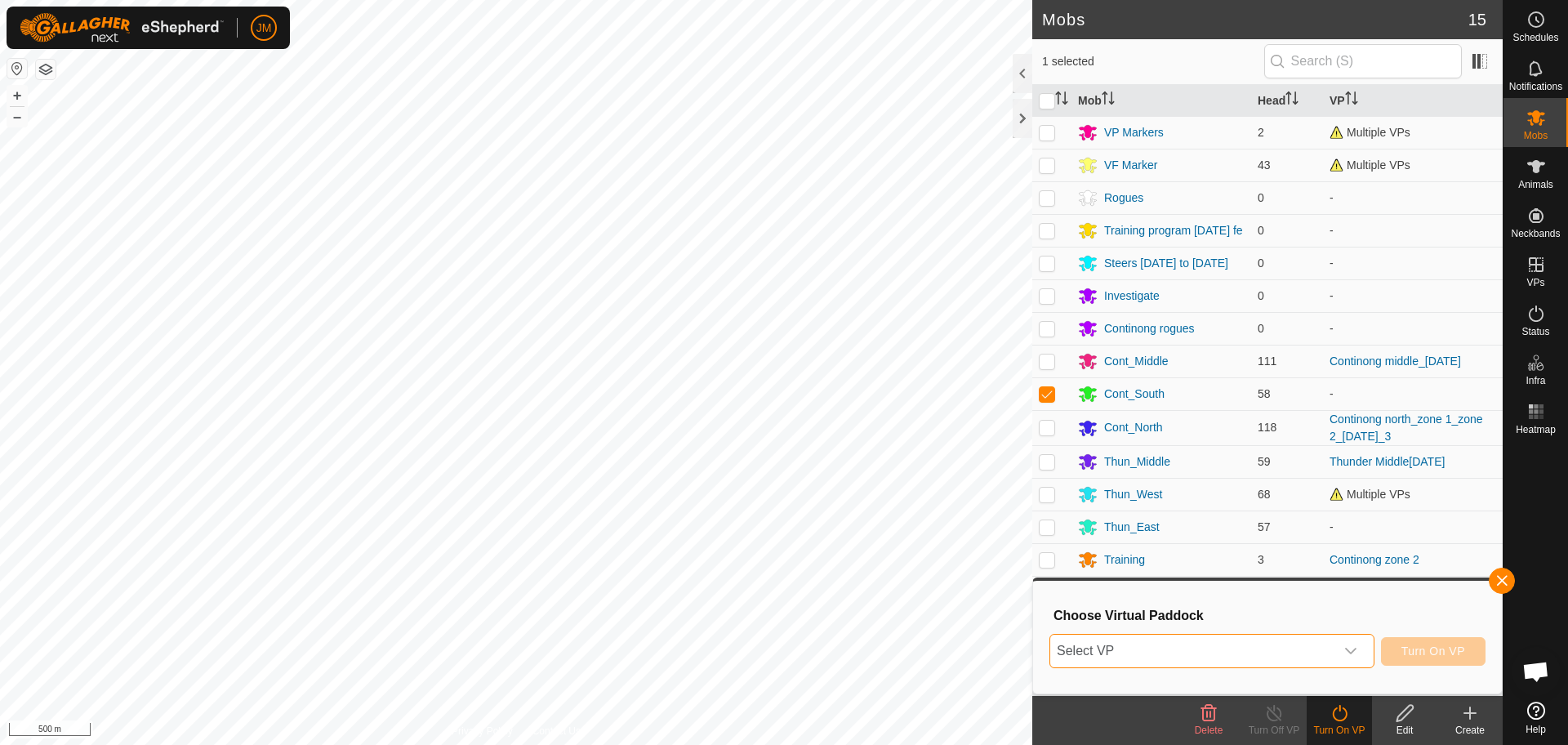
click at [1212, 656] on span "Select VP" at bounding box center [1193, 651] width 284 height 33
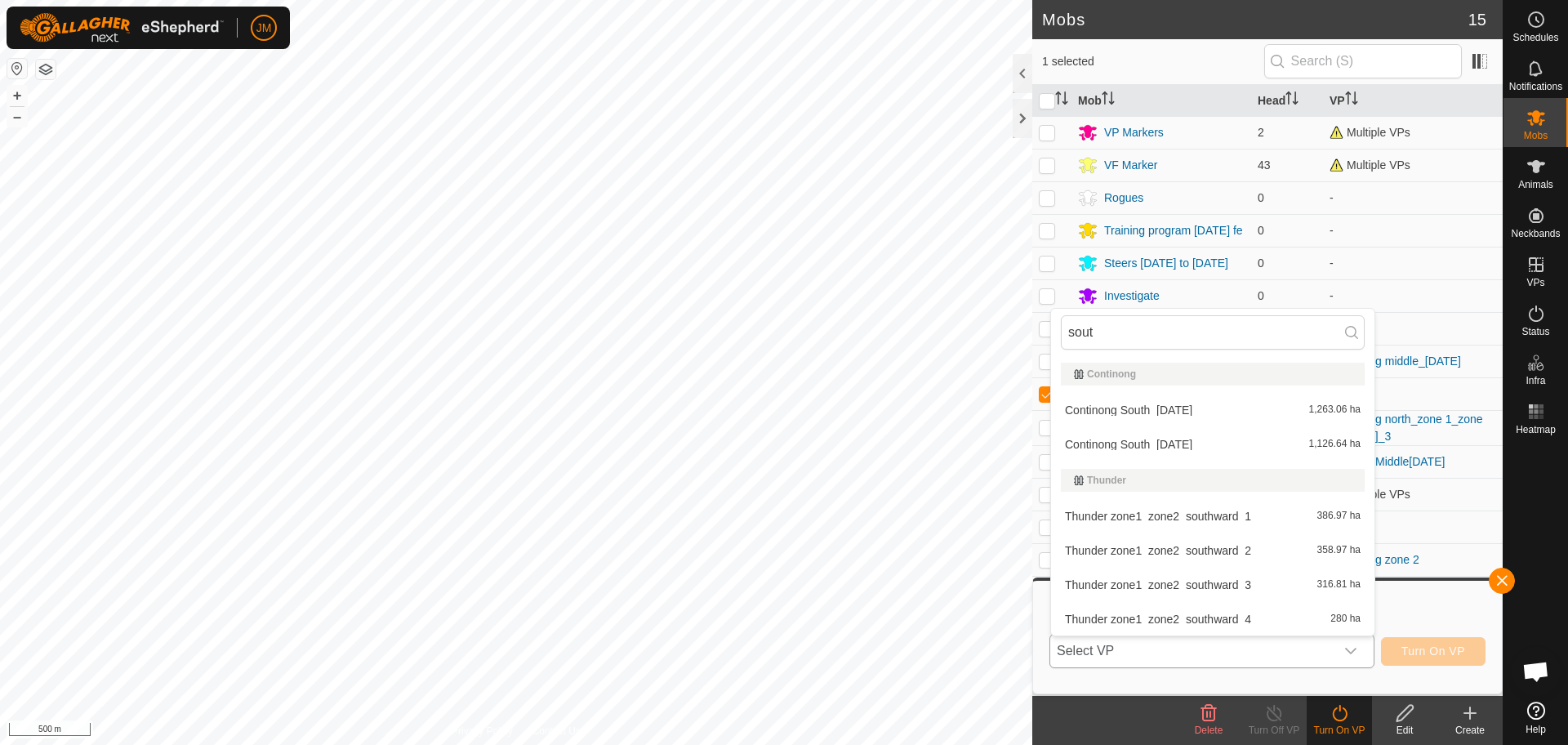
type input "south"
click at [1222, 418] on li "Continong South_[DATE] 1,263.06 ha" at bounding box center [1213, 410] width 323 height 33
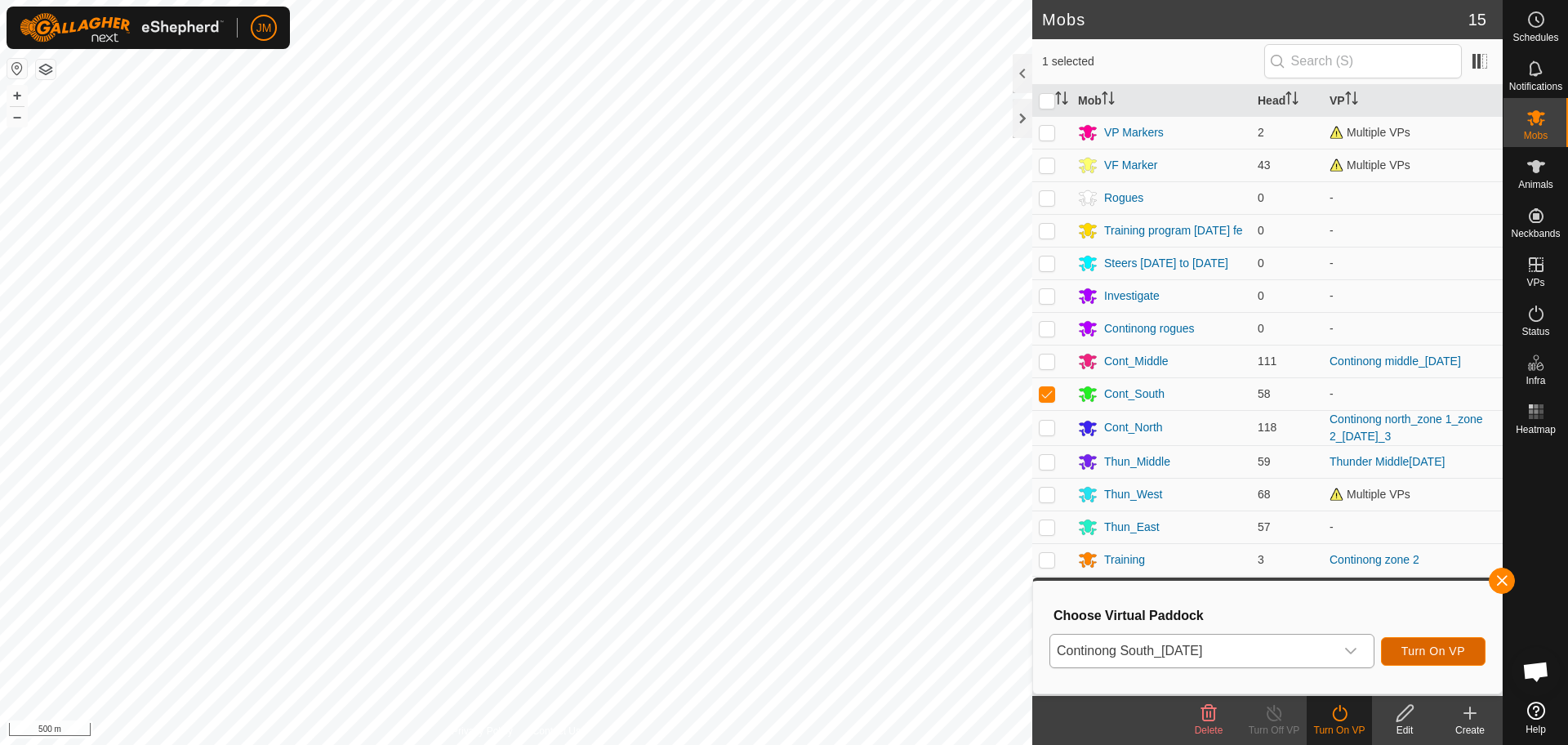
click at [1435, 657] on span "Turn On VP" at bounding box center [1434, 651] width 64 height 13
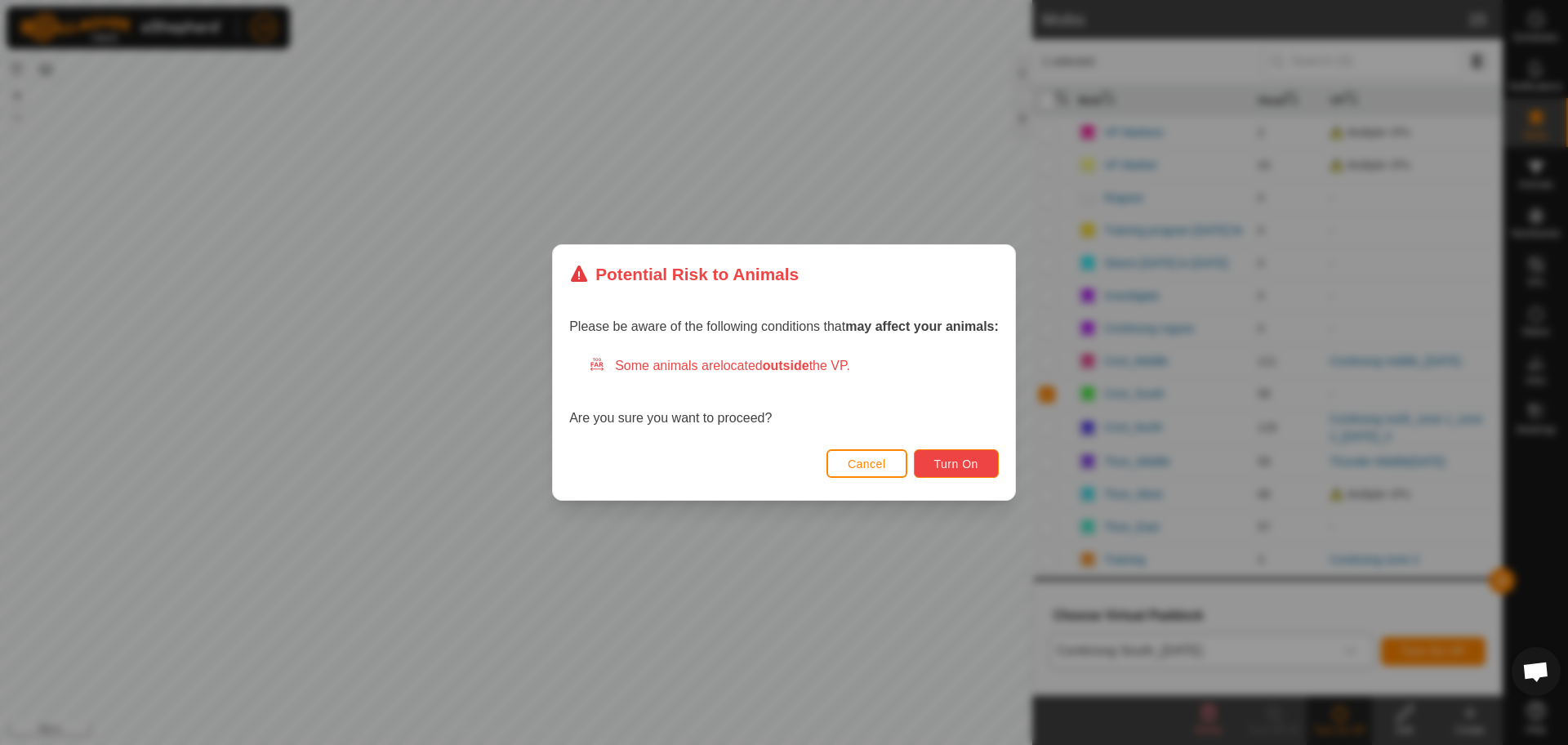
click at [958, 470] on span "Turn On" at bounding box center [956, 464] width 44 height 13
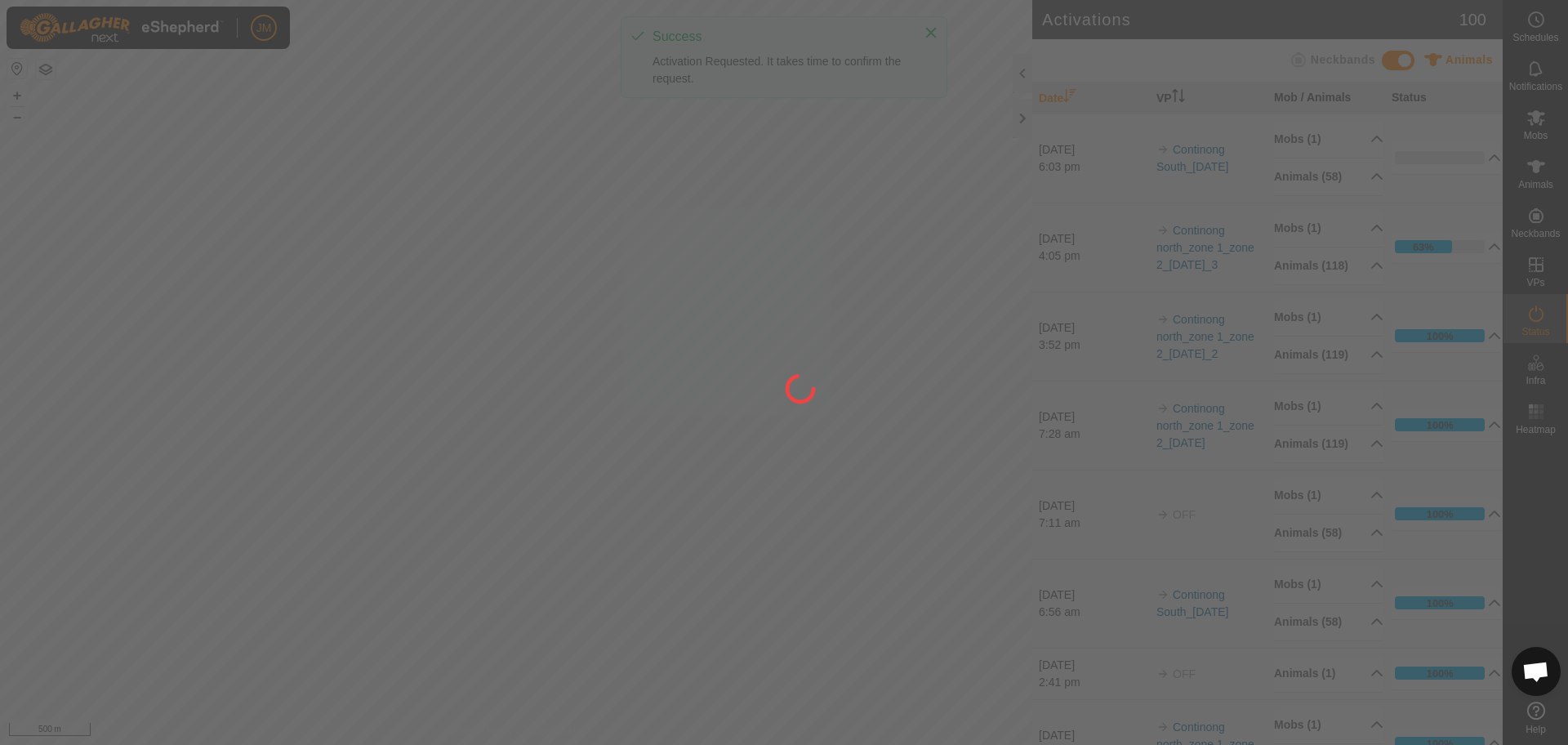
click at [1024, 120] on div at bounding box center [784, 372] width 1568 height 745
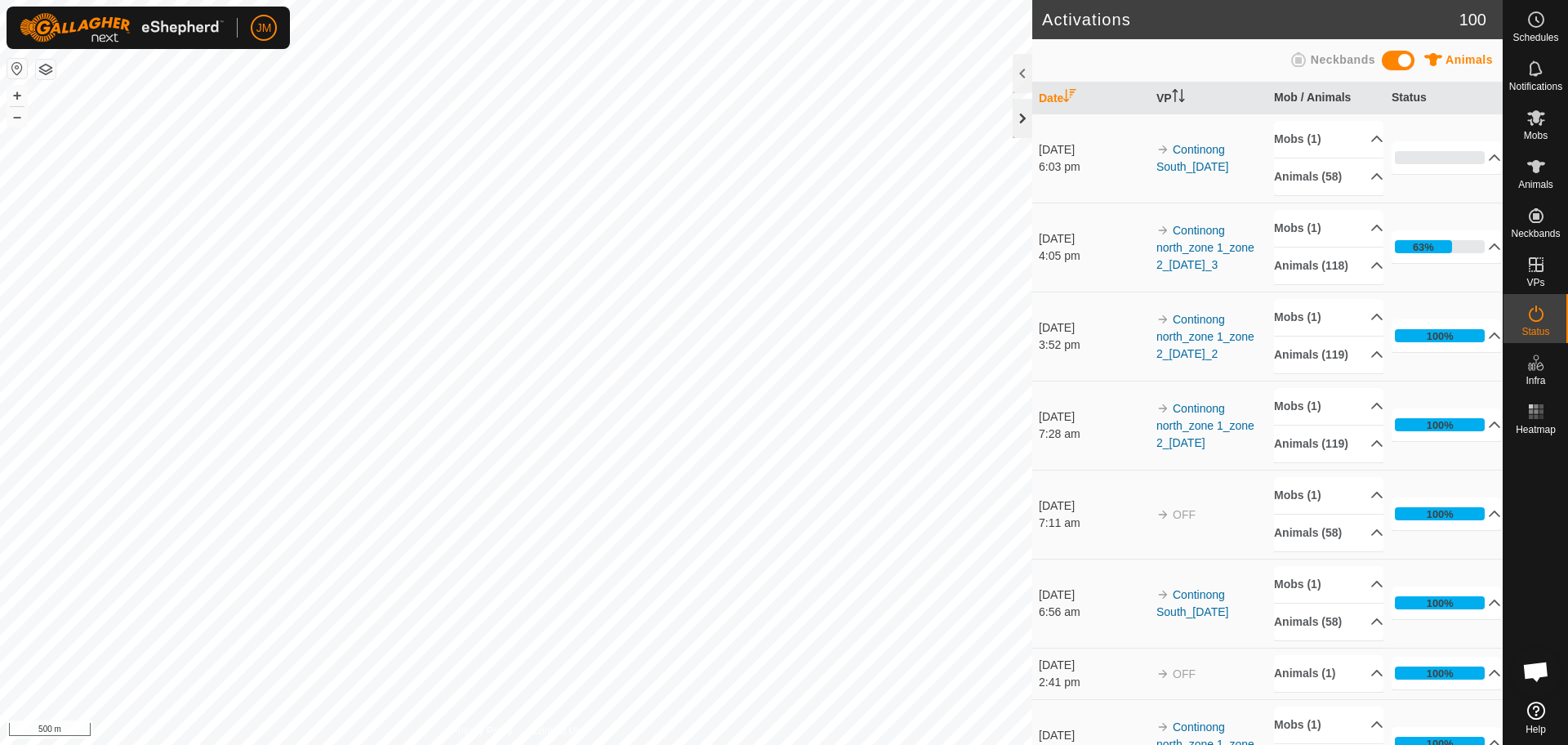
click at [1023, 129] on div at bounding box center [1023, 118] width 20 height 39
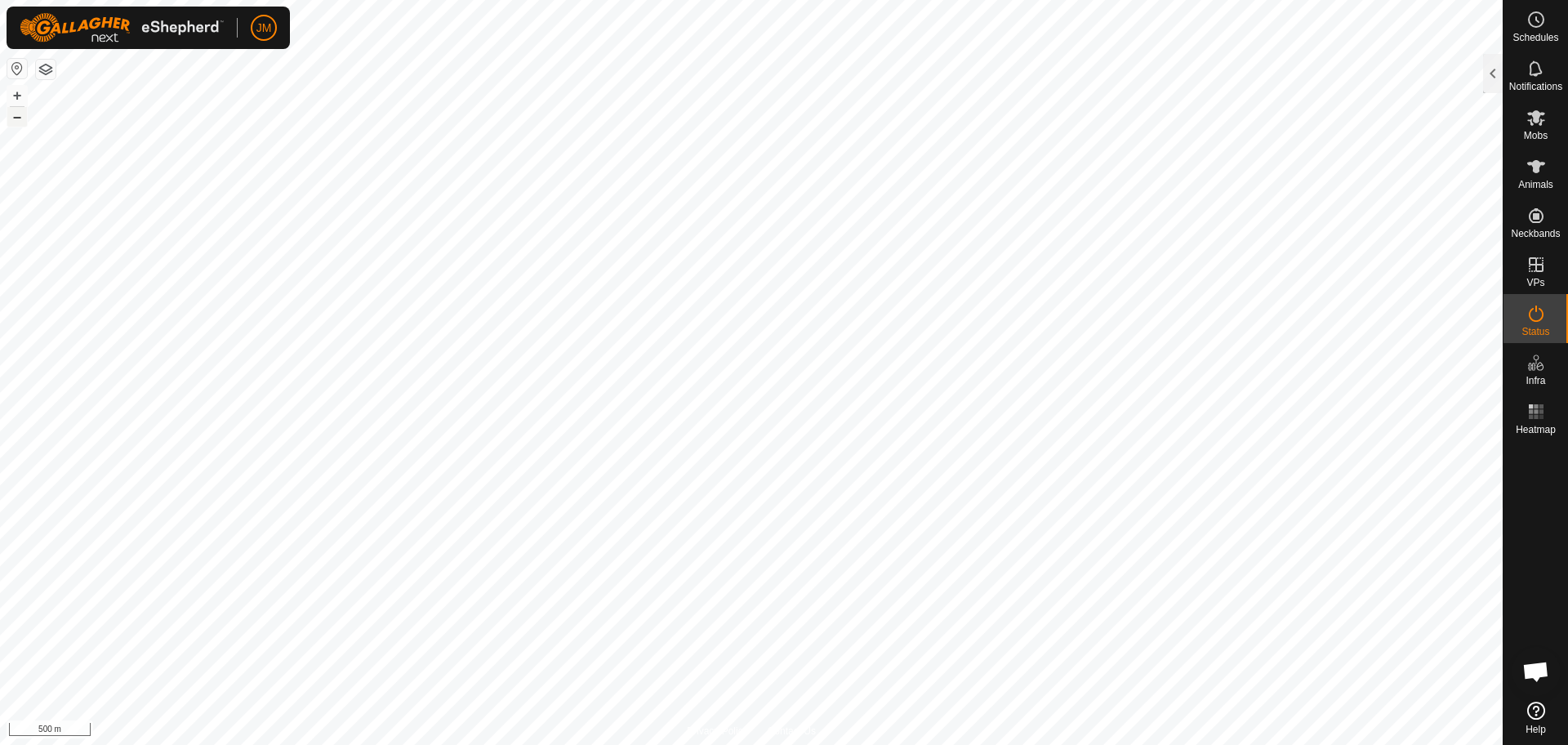
click at [12, 118] on button "–" at bounding box center [16, 116] width 20 height 20
click at [14, 95] on button "+" at bounding box center [16, 95] width 20 height 20
click at [19, 116] on button "–" at bounding box center [16, 116] width 20 height 20
type input "20632"
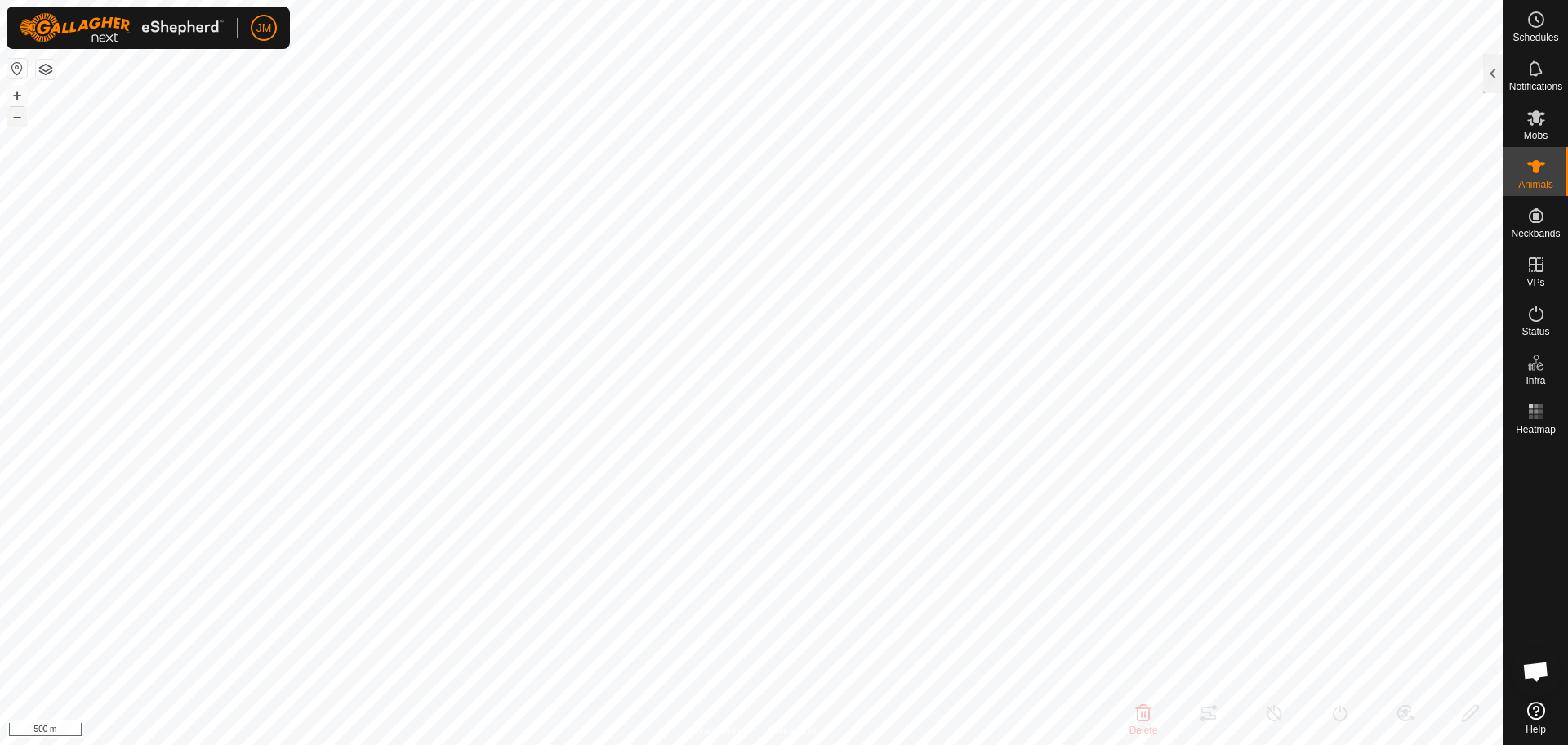
type input "-"
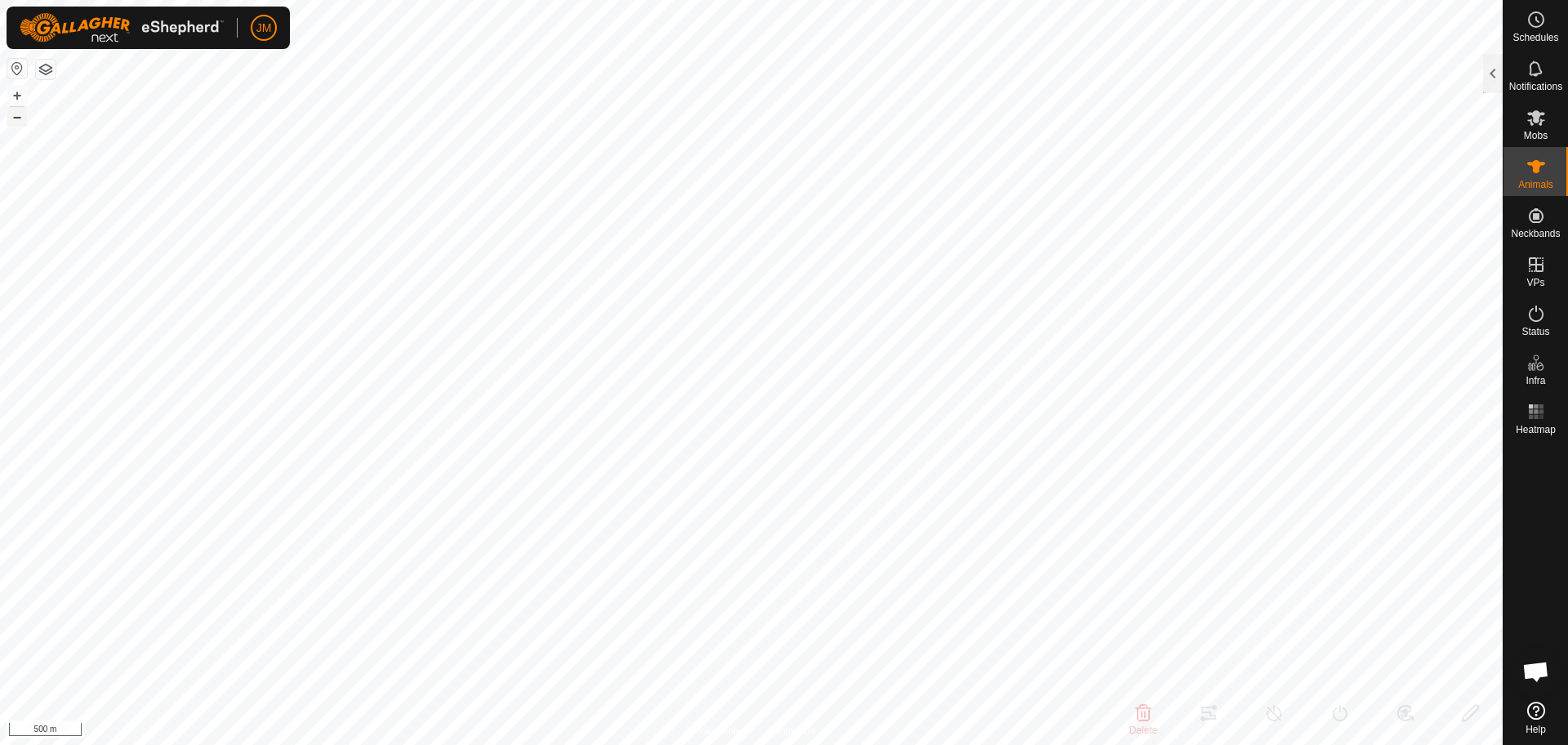
type input "-"
click at [1489, 70] on div at bounding box center [1493, 73] width 20 height 39
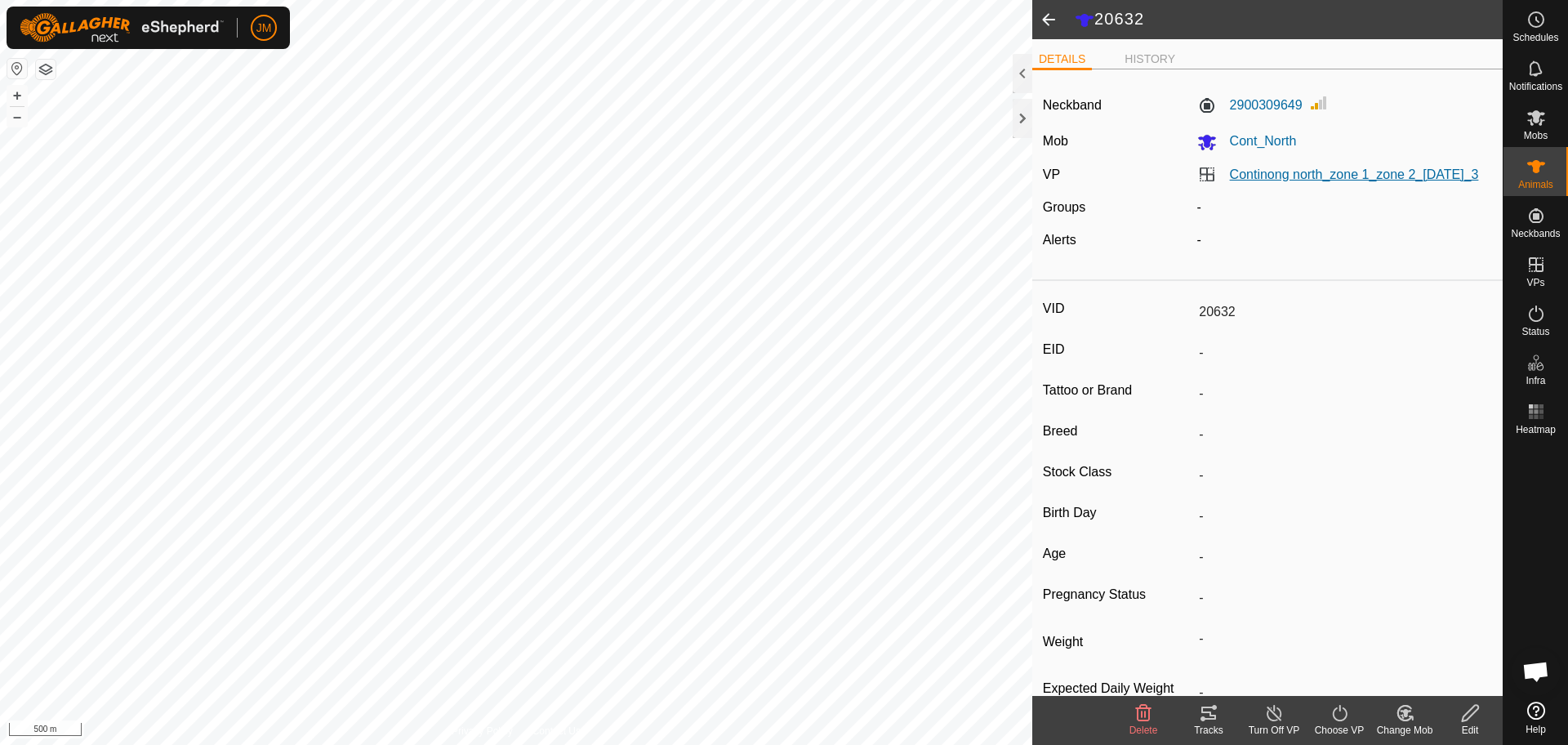
click at [1343, 177] on link "Continong north_zone 1_zone 2_[DATE]_3" at bounding box center [1354, 174] width 249 height 14
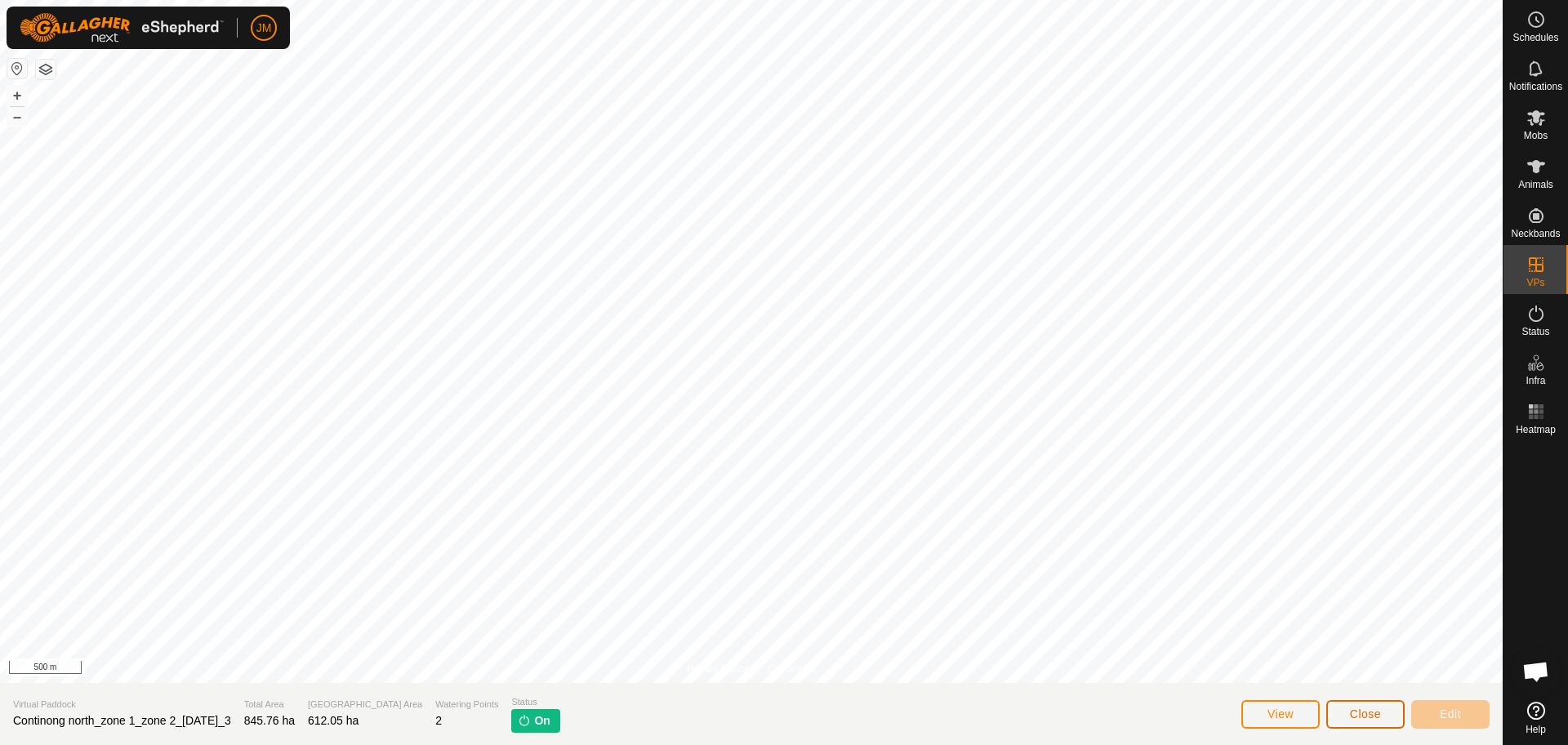
click at [1366, 714] on span "Close" at bounding box center [1366, 714] width 31 height 13
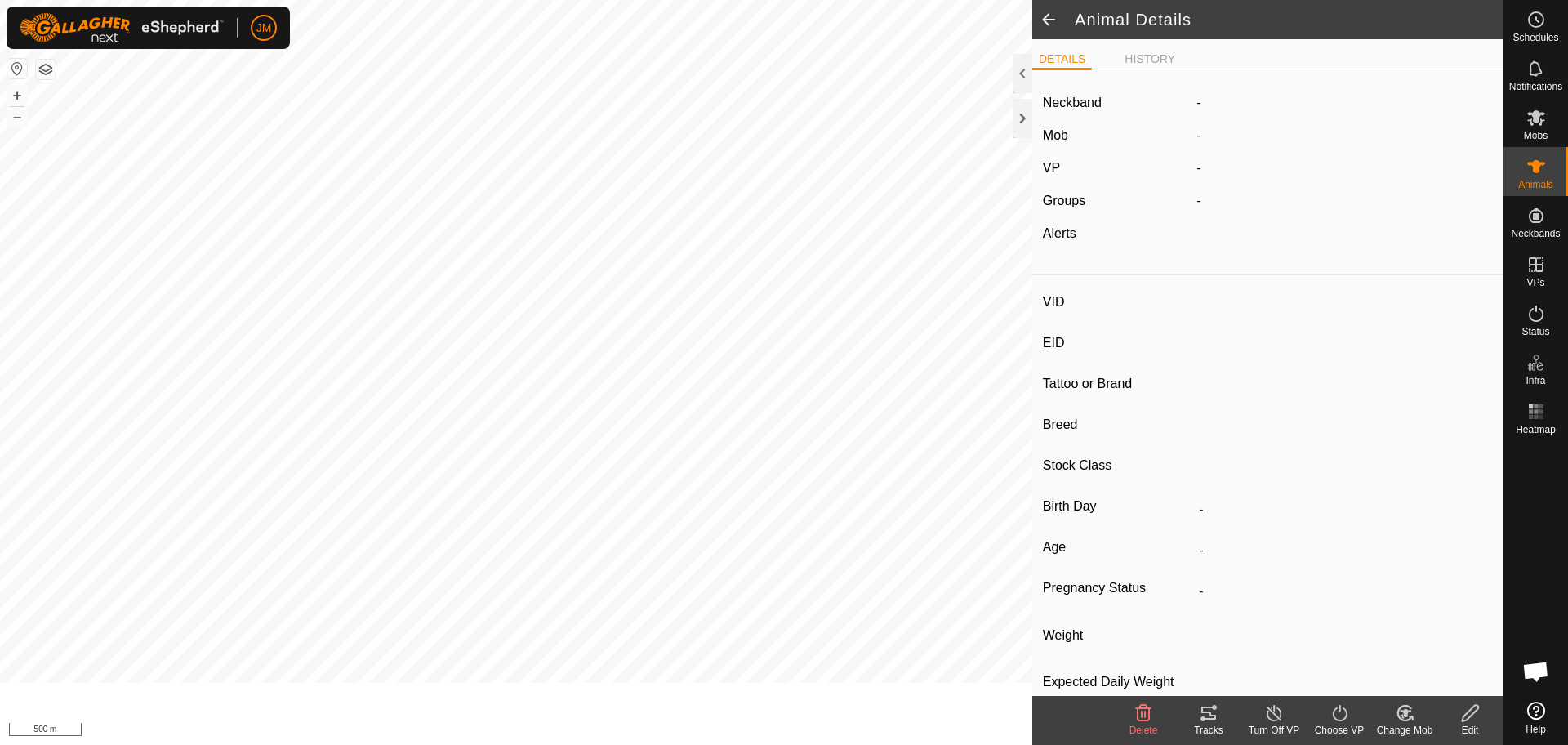
type input "20632"
type input "-"
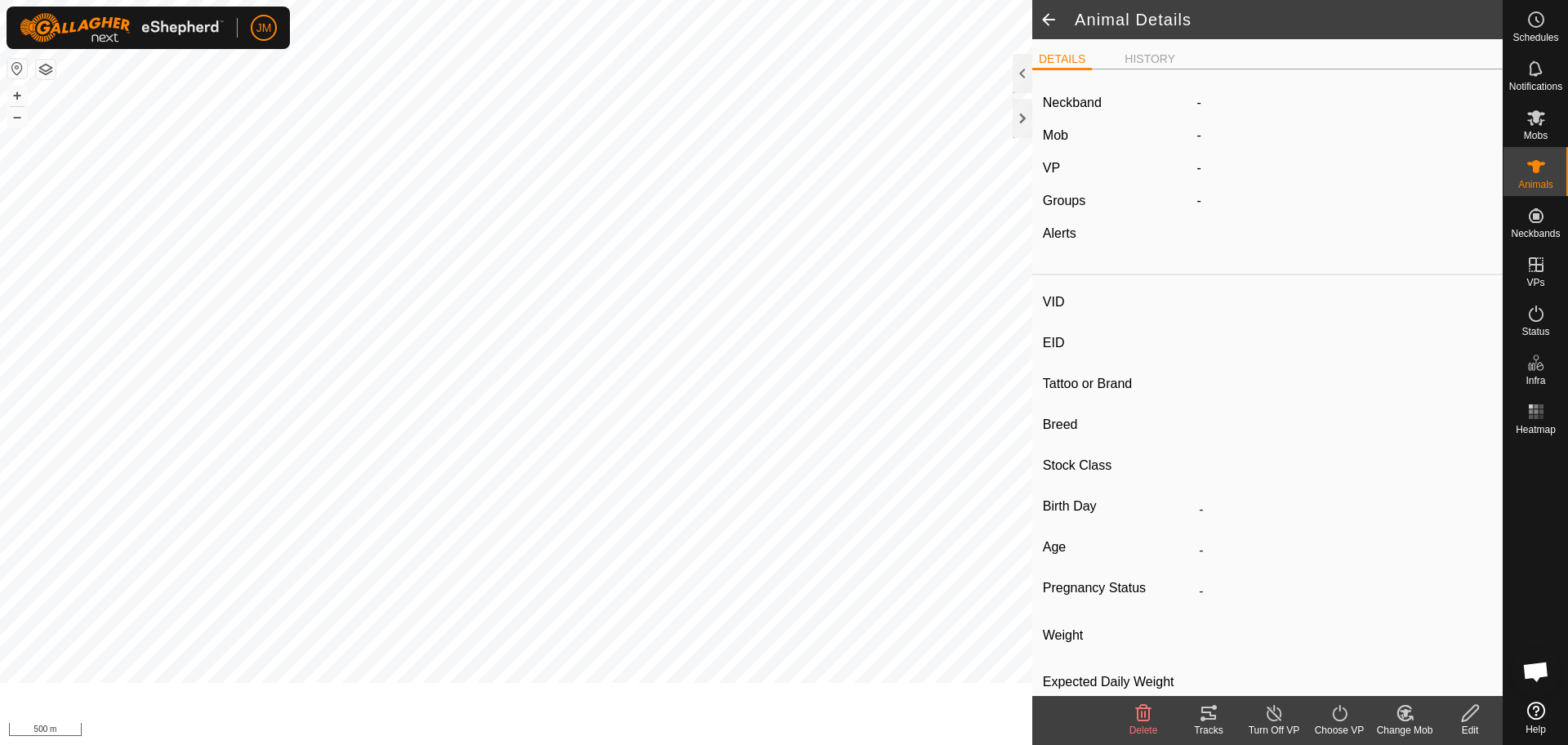
type input "-"
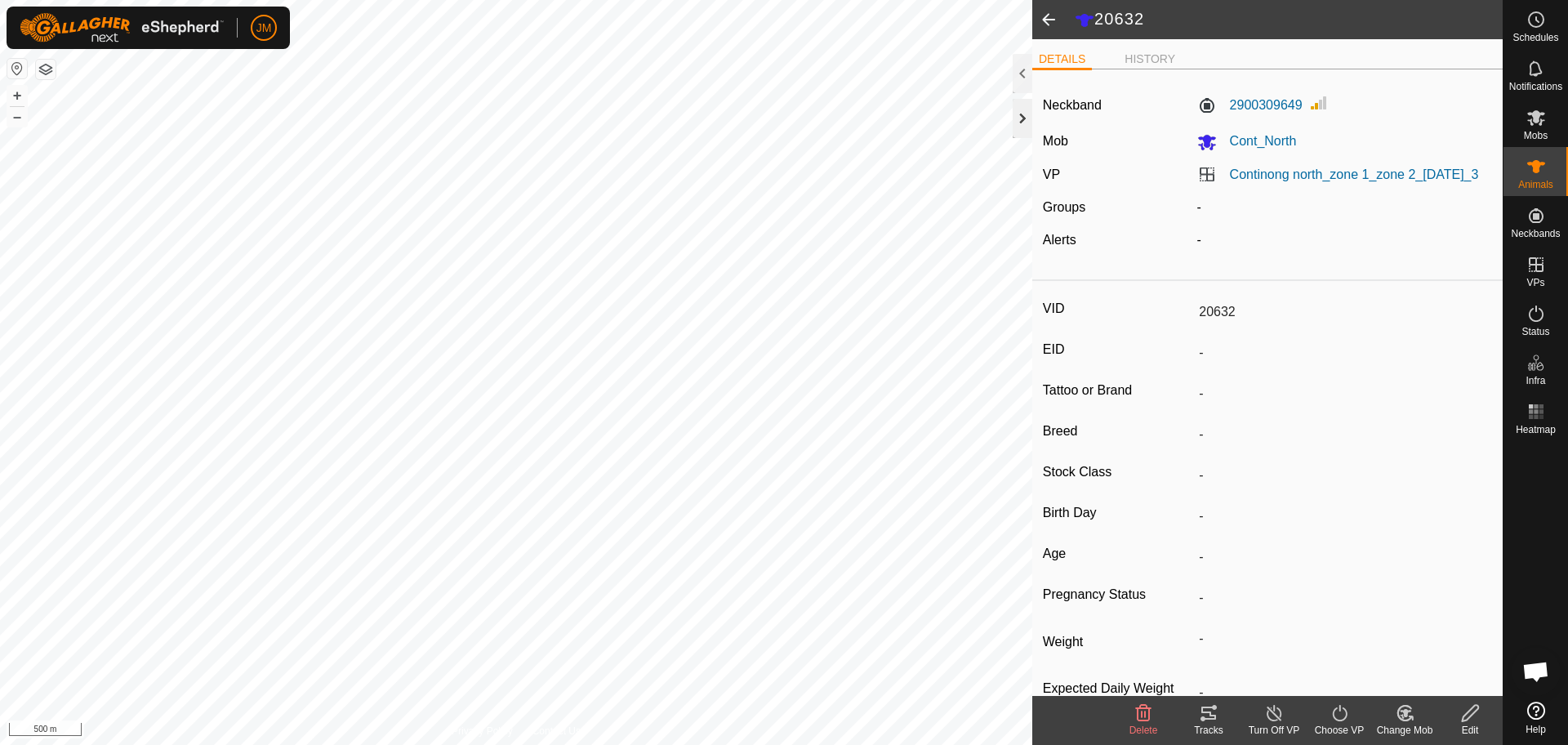
click at [1021, 116] on div at bounding box center [1023, 118] width 20 height 39
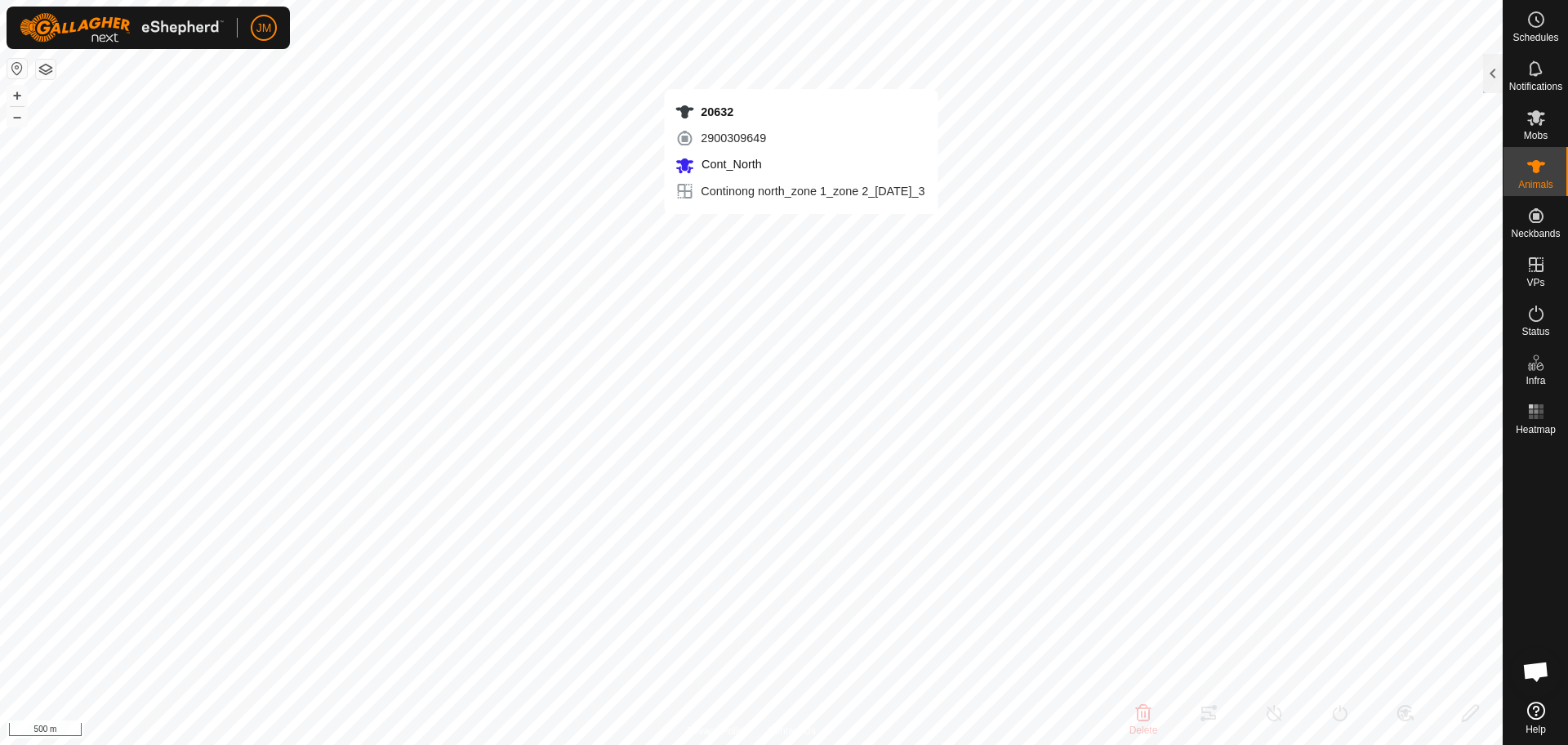
type input "20632"
type input "-"
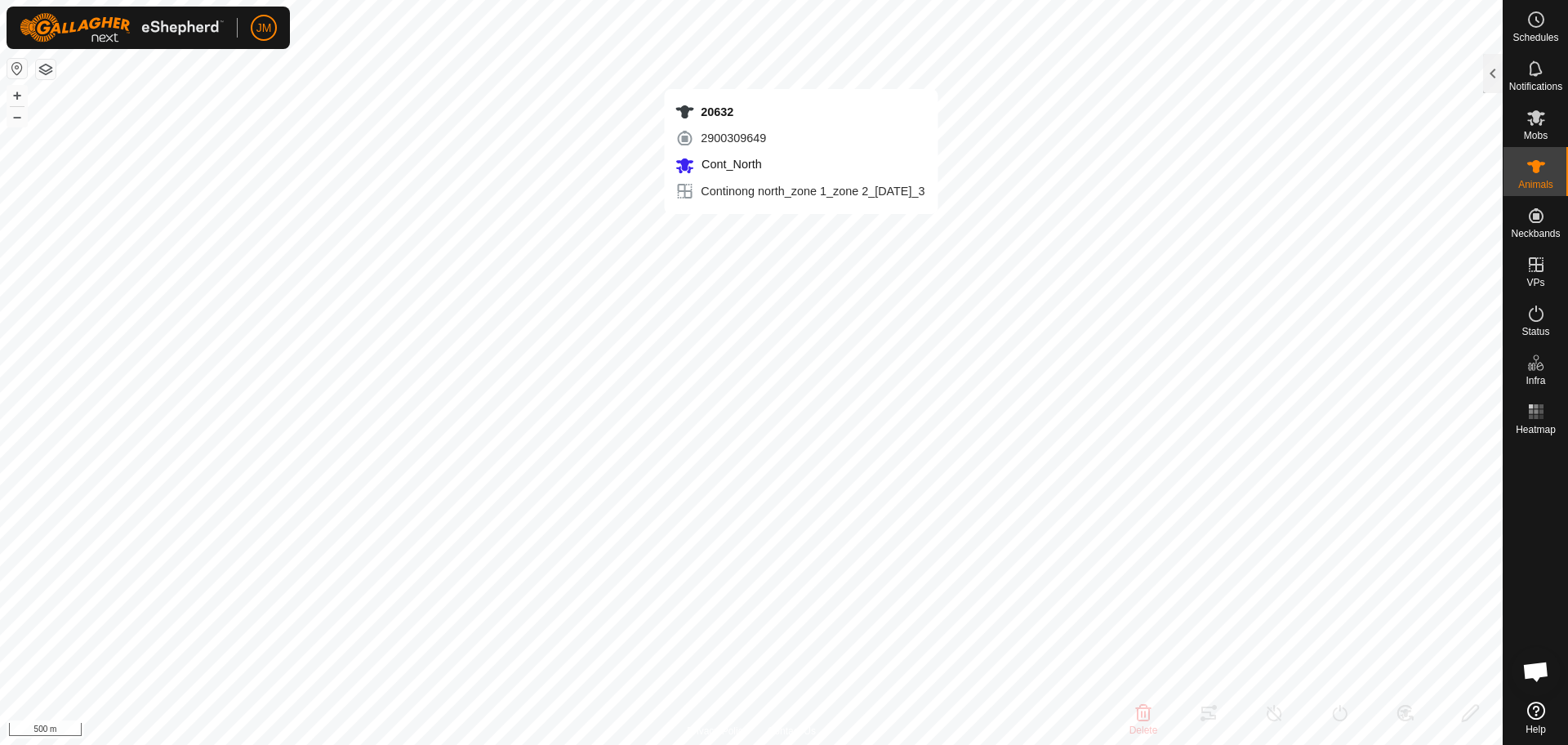
type input "-"
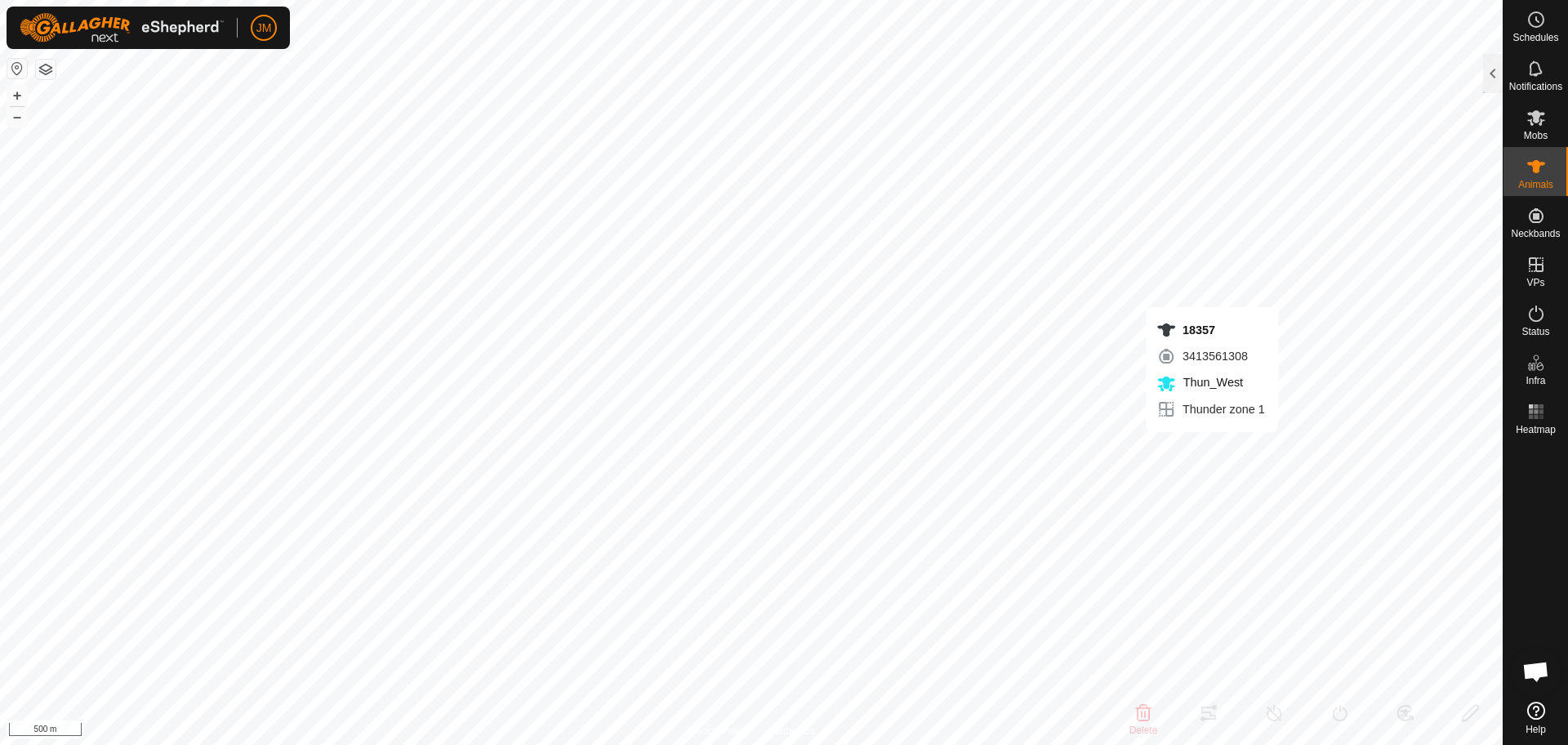
type input "18357"
type input "-"
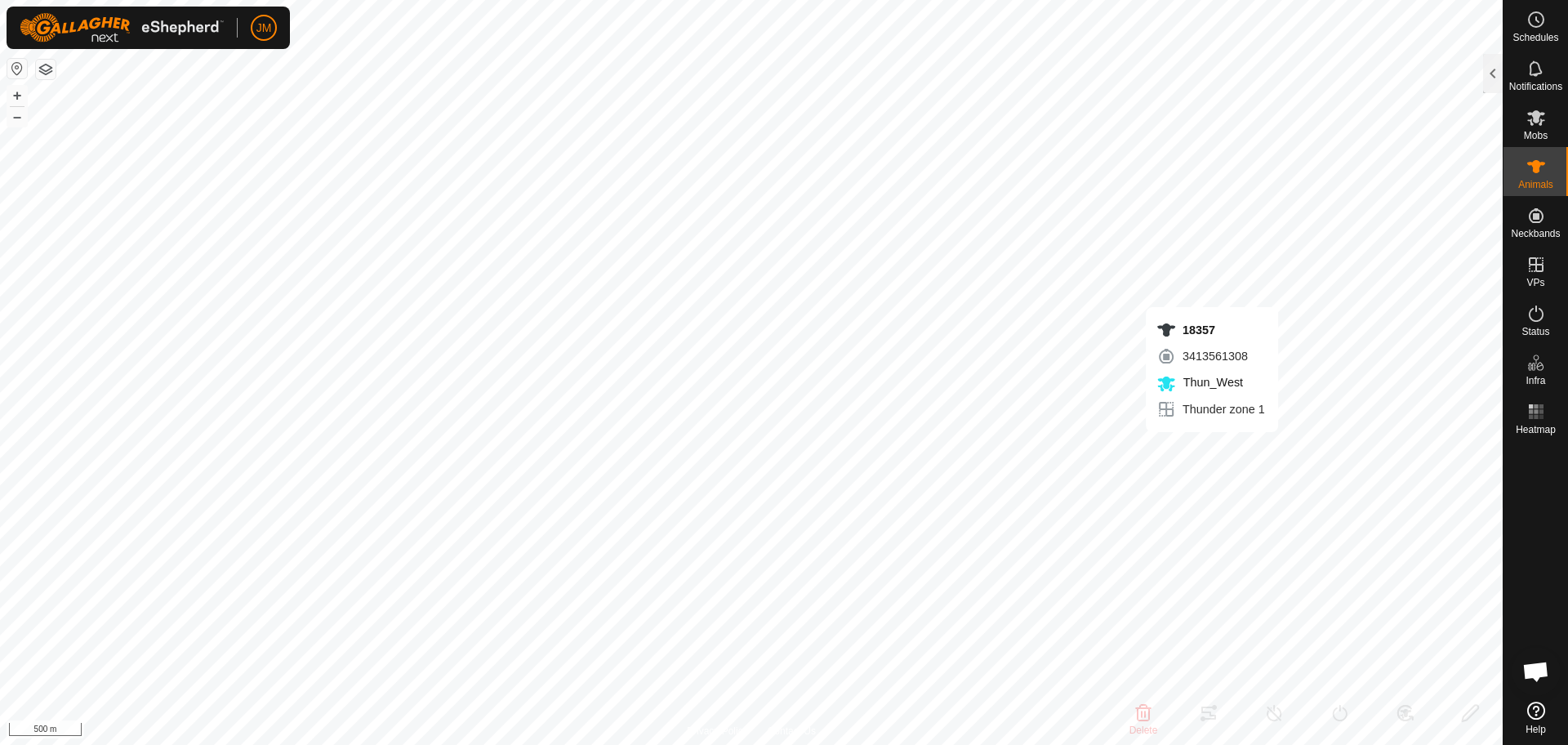
type input "-"
click at [21, 98] on button "+" at bounding box center [16, 95] width 20 height 20
click at [14, 120] on button "–" at bounding box center [16, 116] width 20 height 20
click at [1539, 59] on icon at bounding box center [1536, 69] width 20 height 20
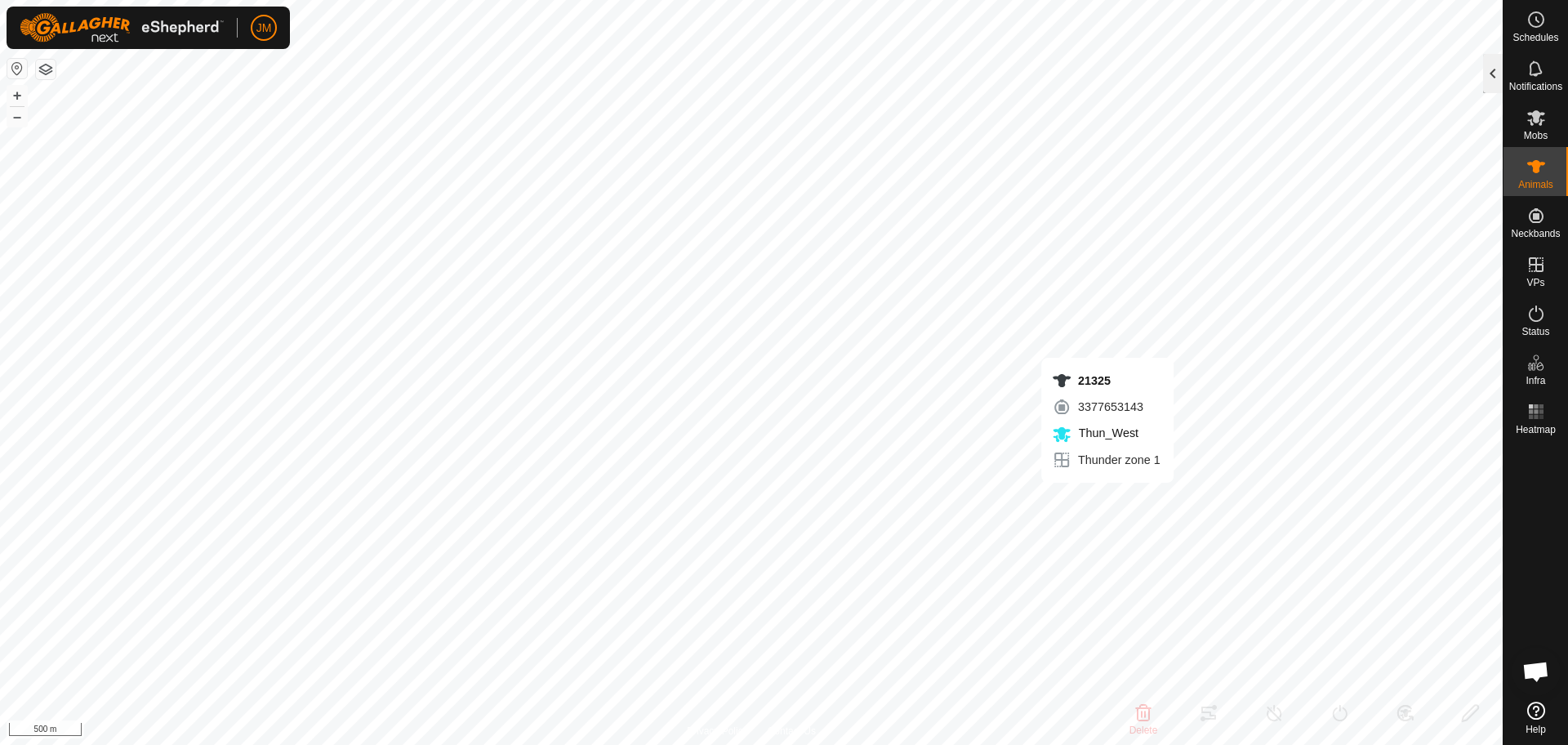
type input "21325"
type input "-"
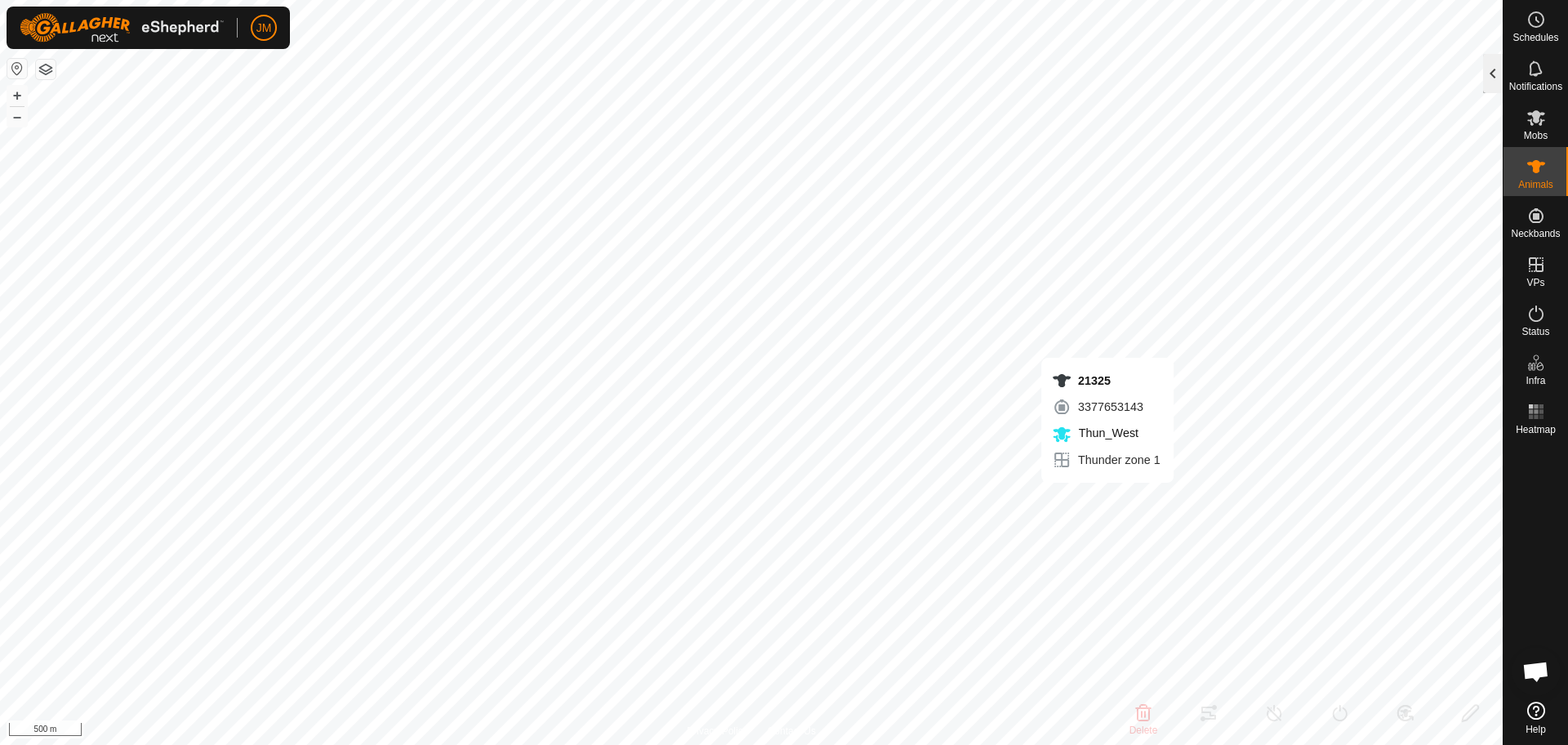
type input "-"
click at [1497, 69] on div at bounding box center [1493, 73] width 20 height 39
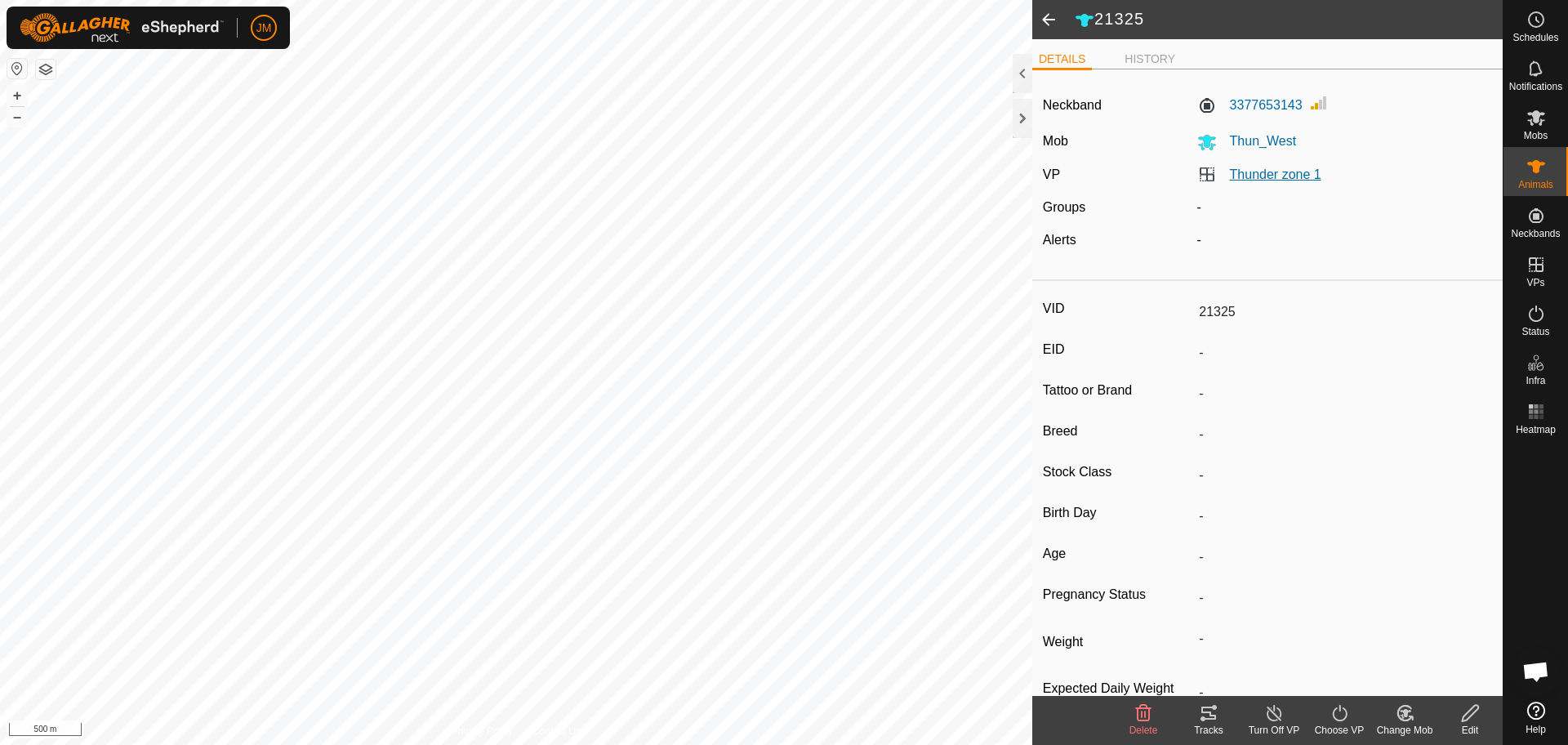
click at [1278, 171] on link "Thunder zone 1" at bounding box center [1276, 174] width 92 height 14
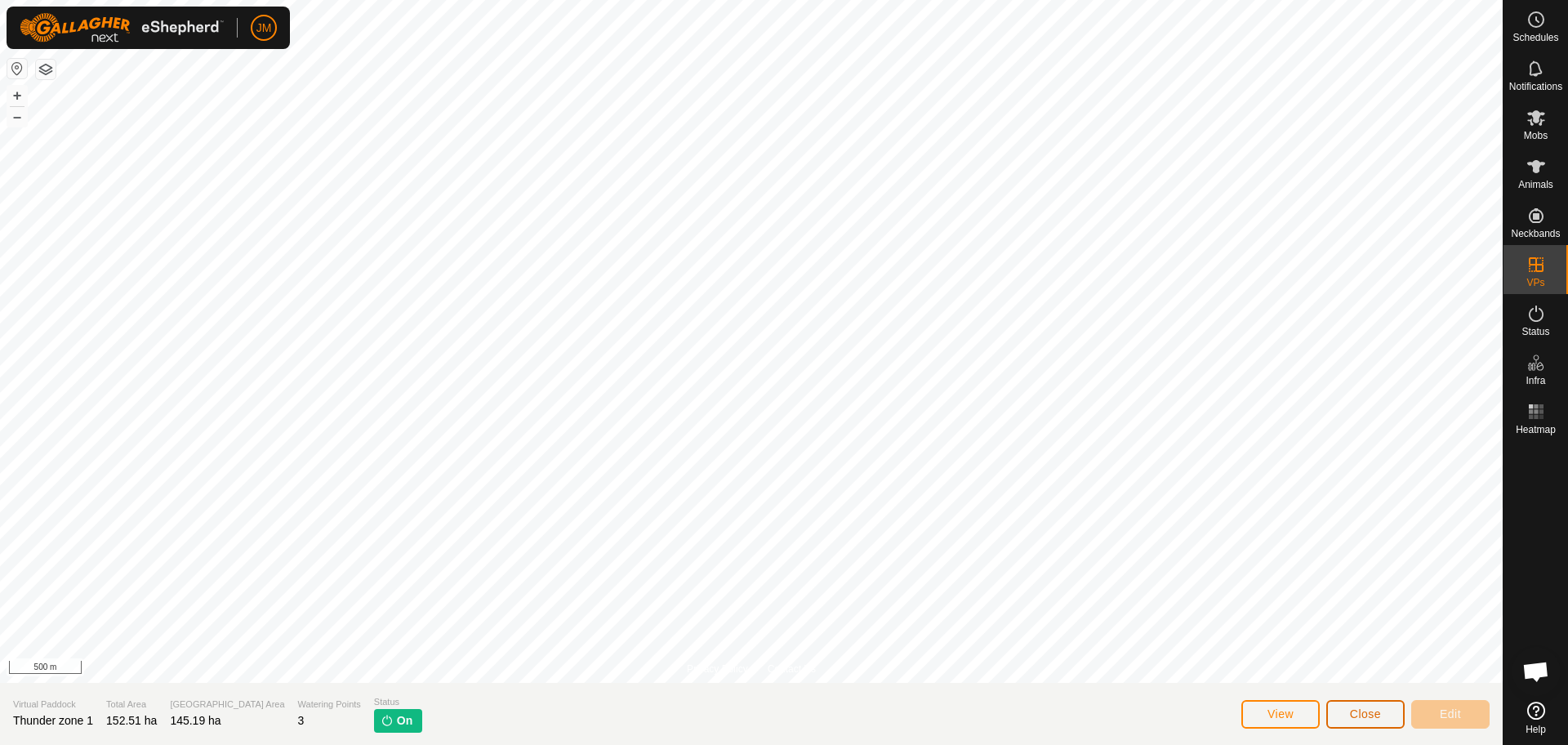
click at [1354, 711] on span "Close" at bounding box center [1366, 714] width 31 height 13
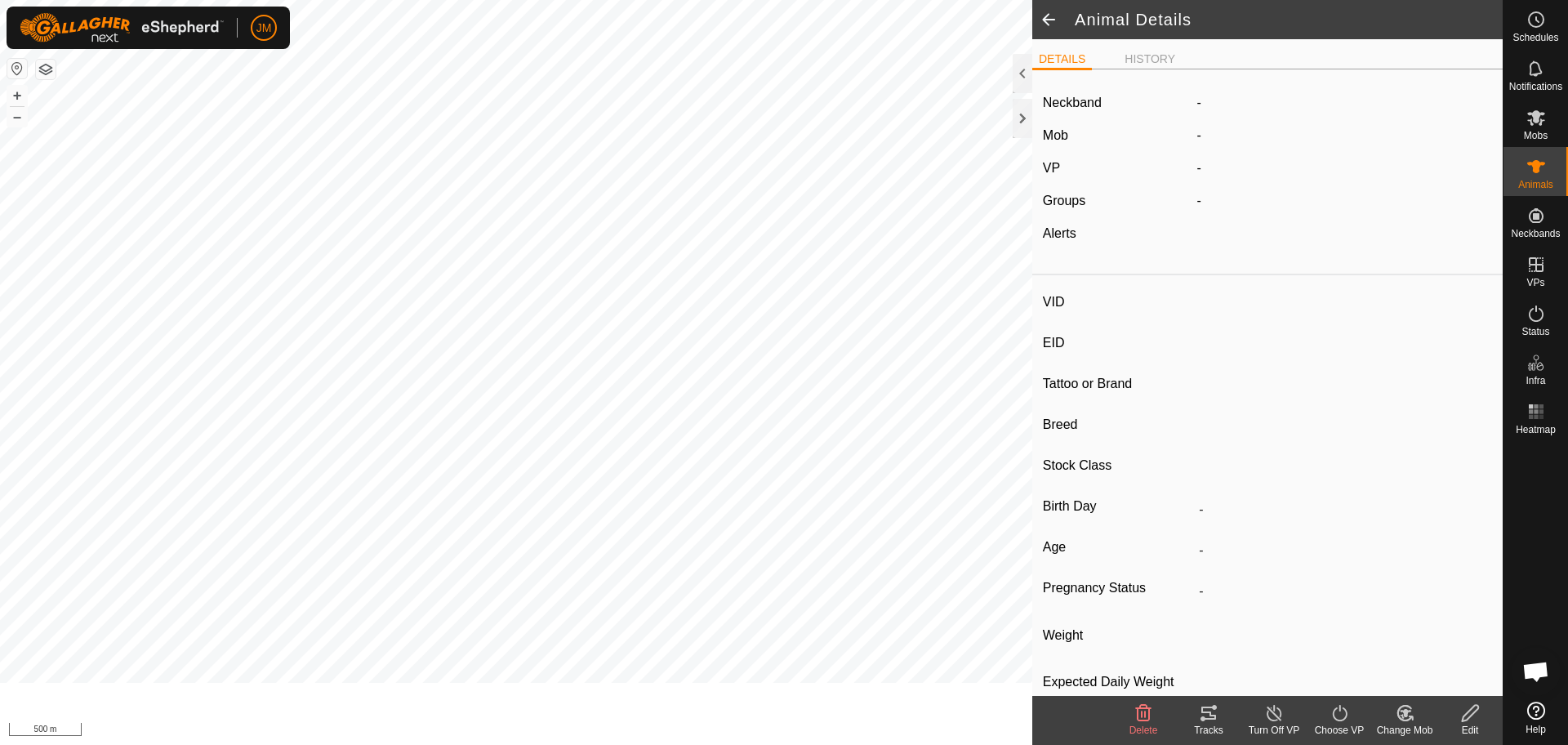
type input "21325"
type input "-"
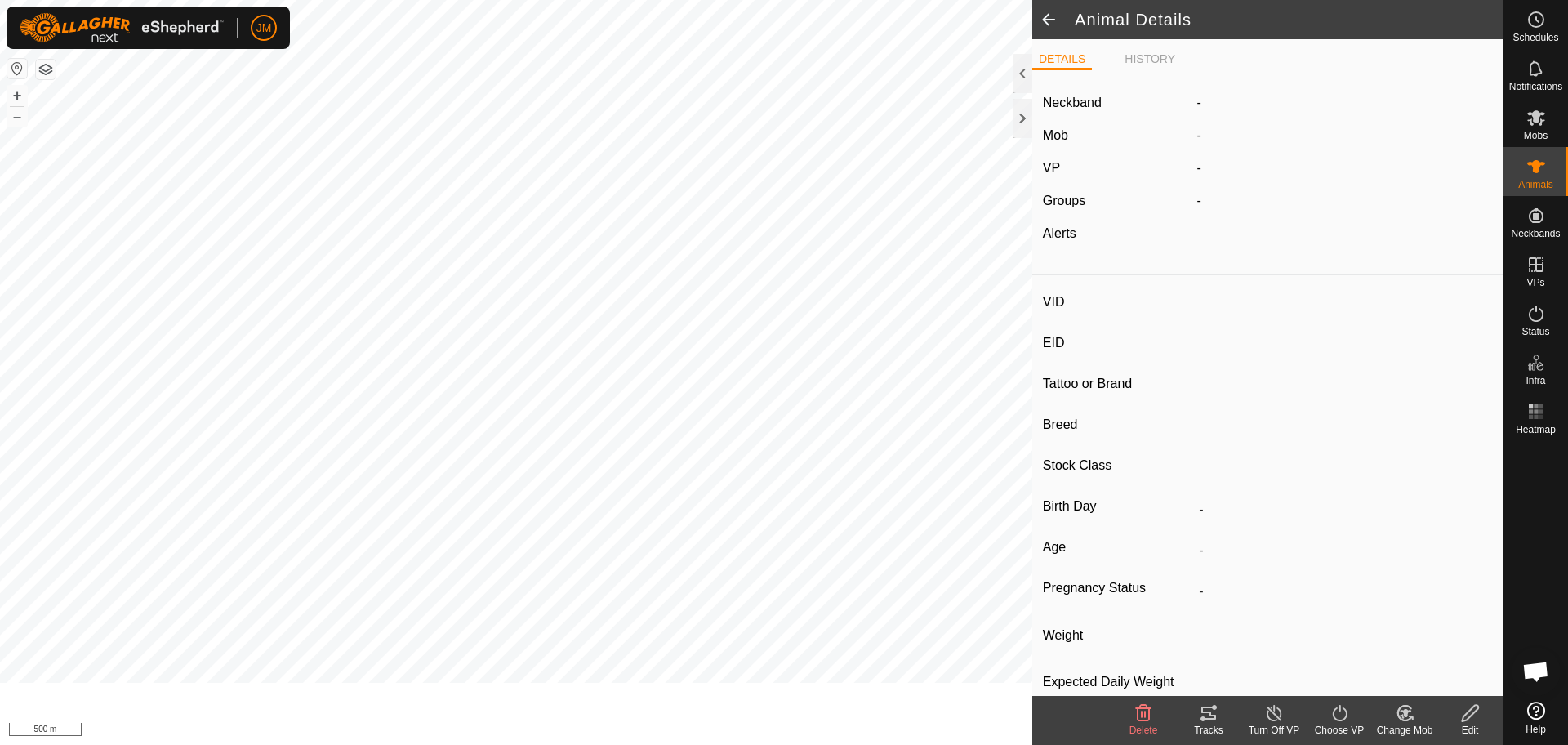
type input "-"
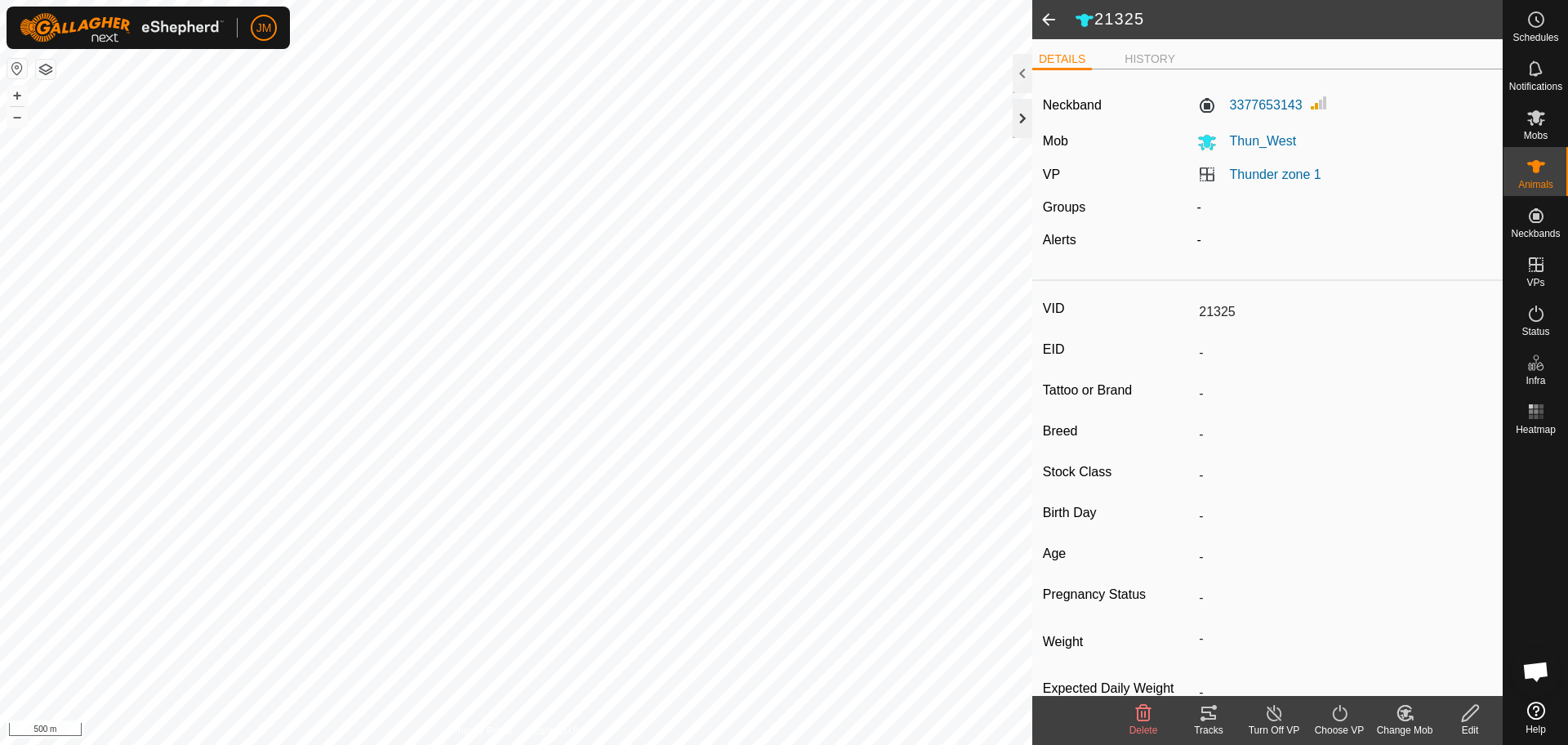
click at [1018, 127] on div at bounding box center [1023, 118] width 20 height 39
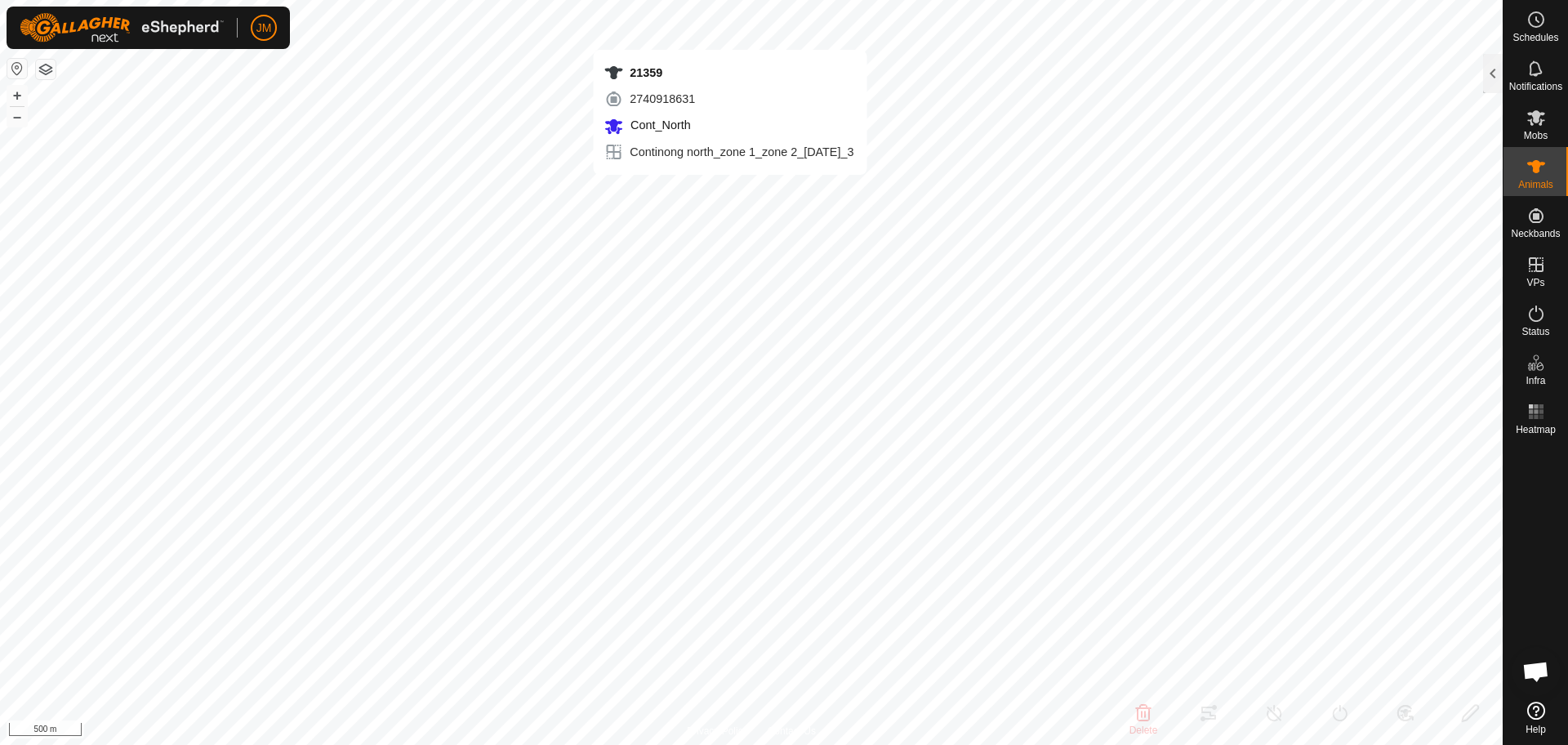
type input "240333"
type input "-"
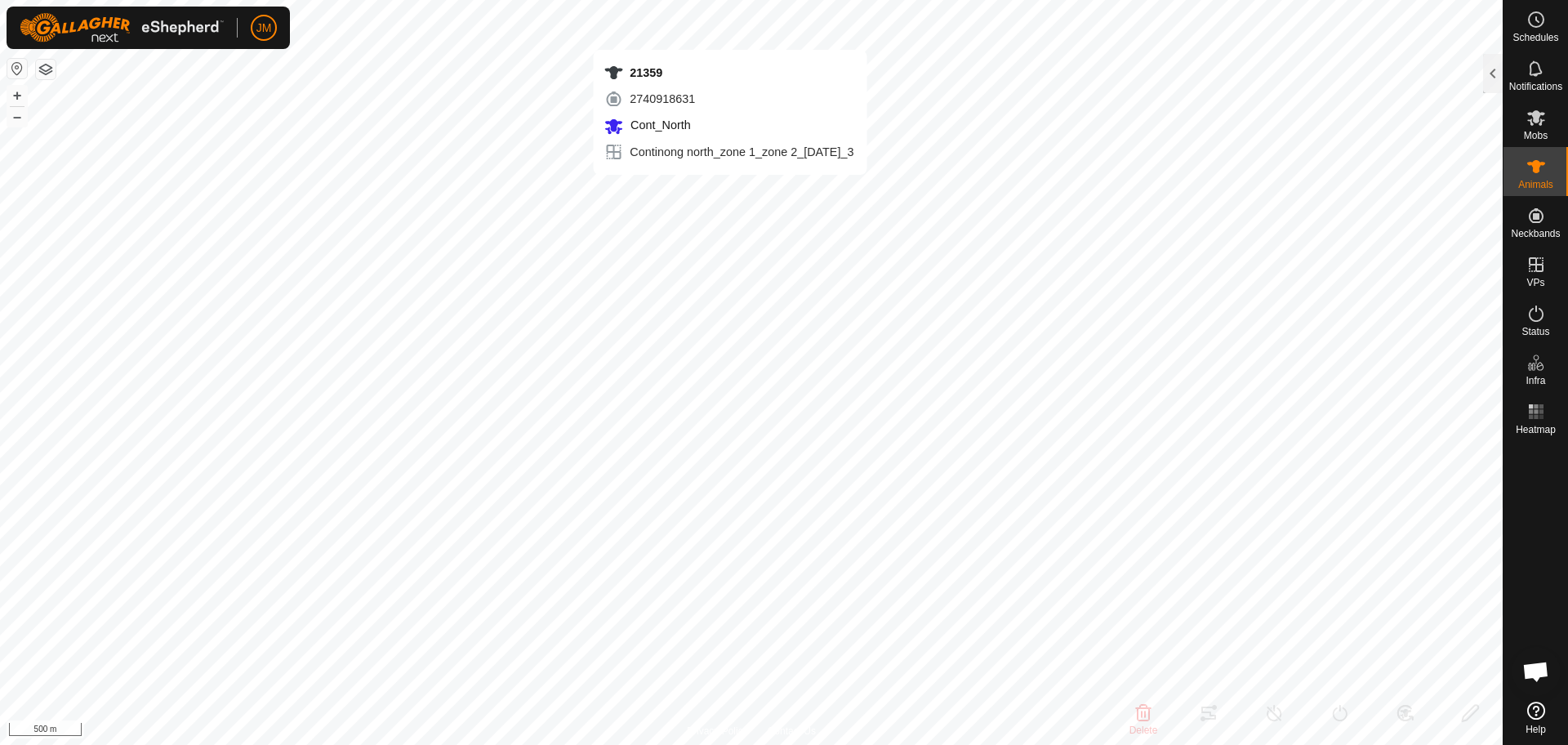
type input "-"
type input "21359"
type input "-"
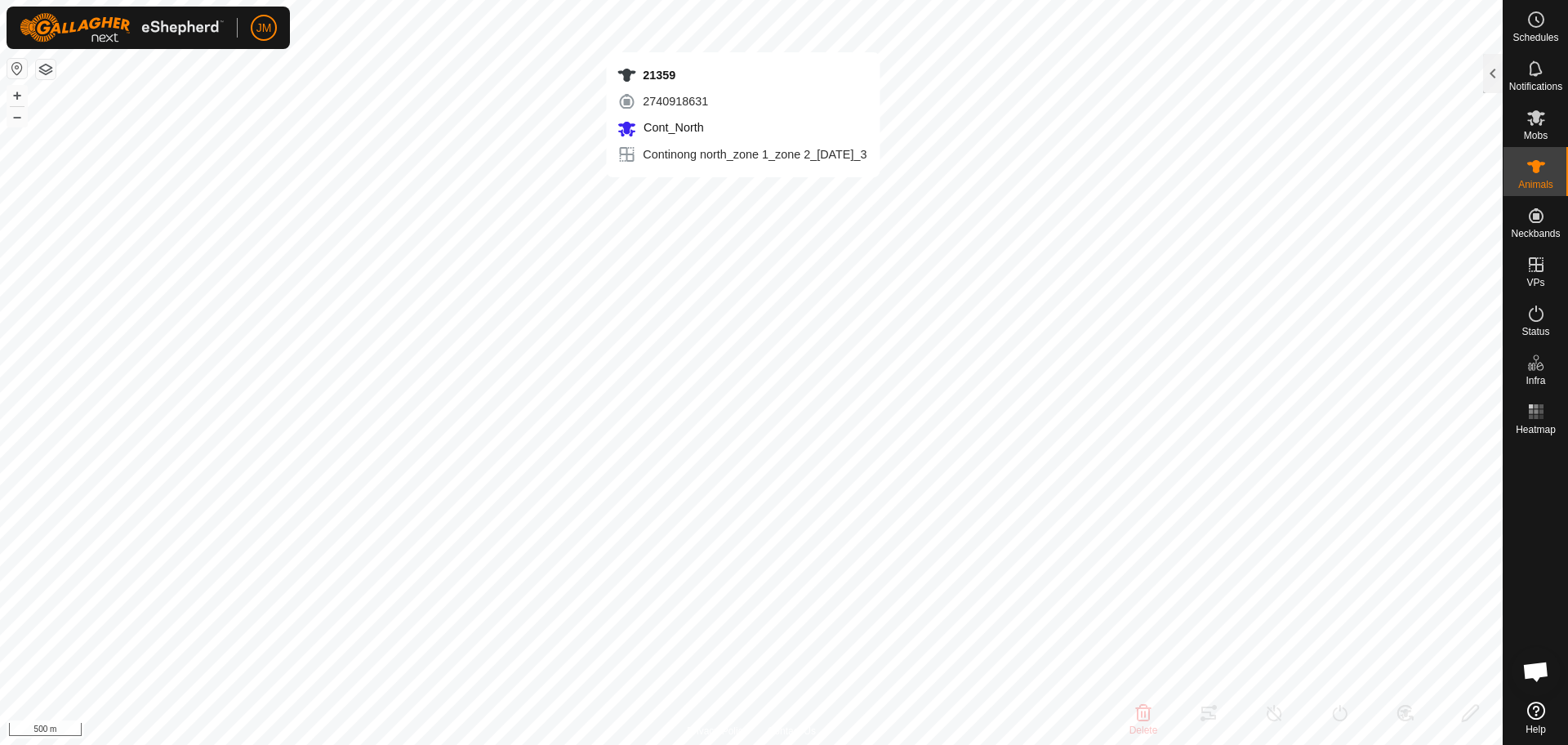
type input "-"
type input "20632"
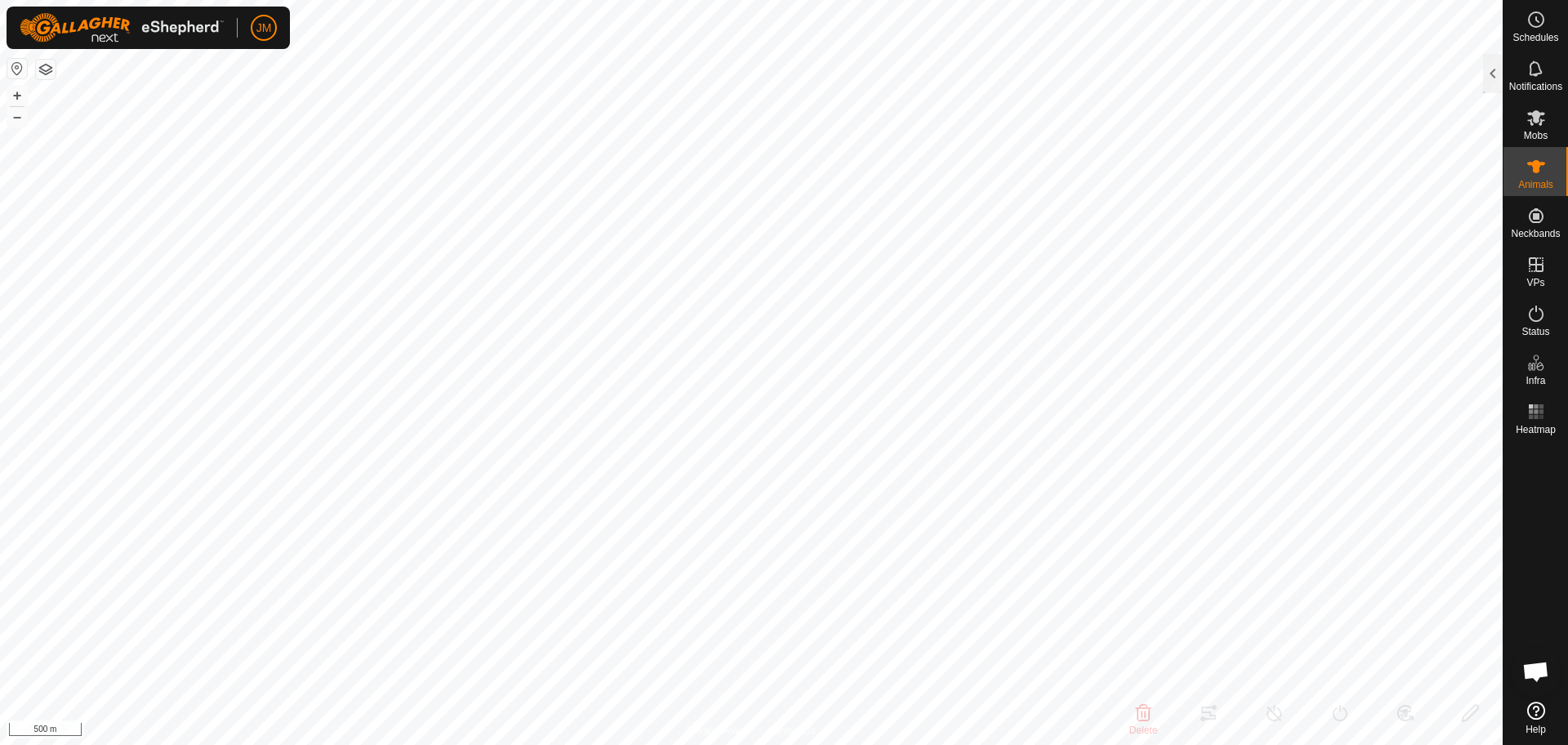
type input "-"
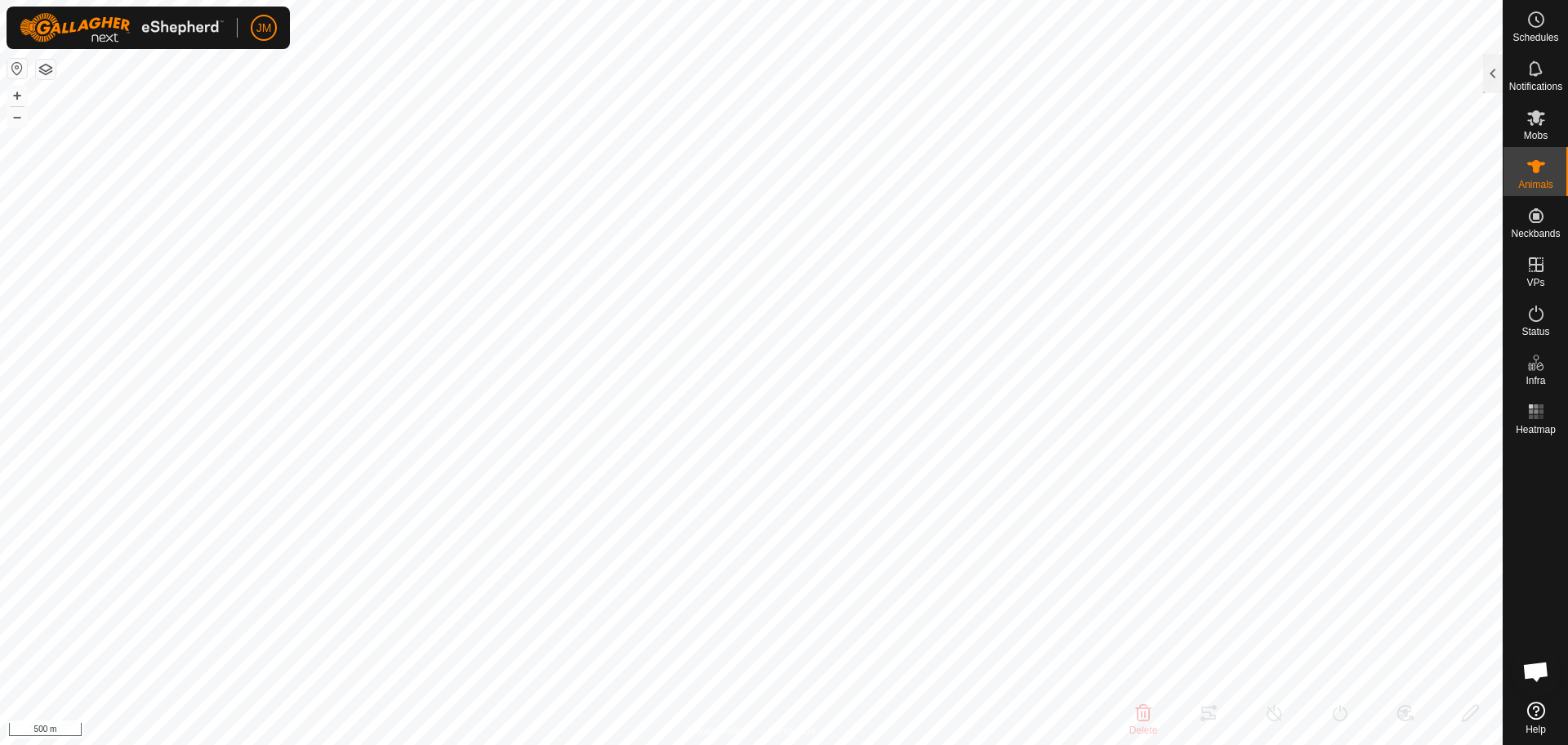
type input "-"
type input "240229"
type input "-"
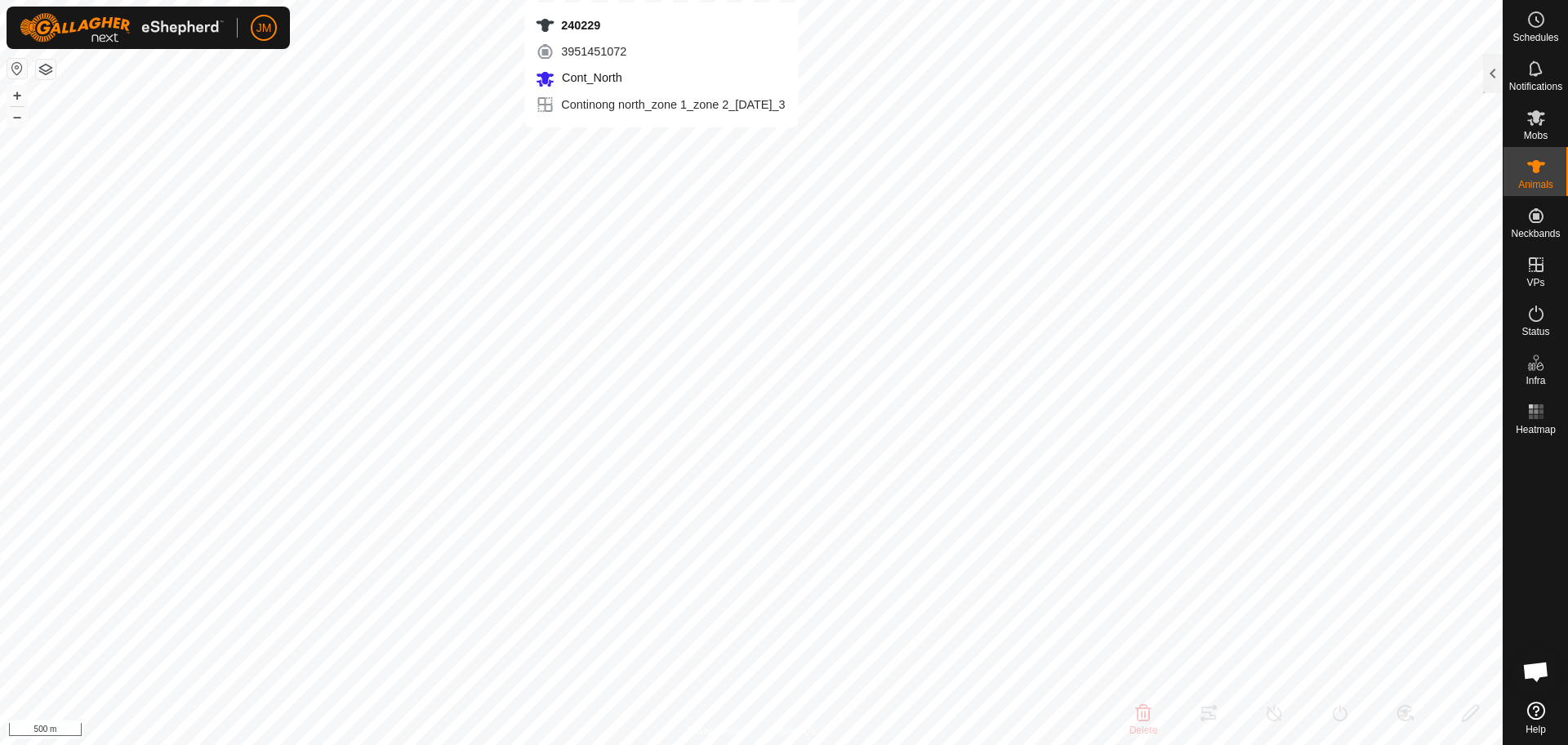
type input "-"
type input "0 kg"
type input "-"
click at [10, 97] on button "+" at bounding box center [16, 95] width 20 height 20
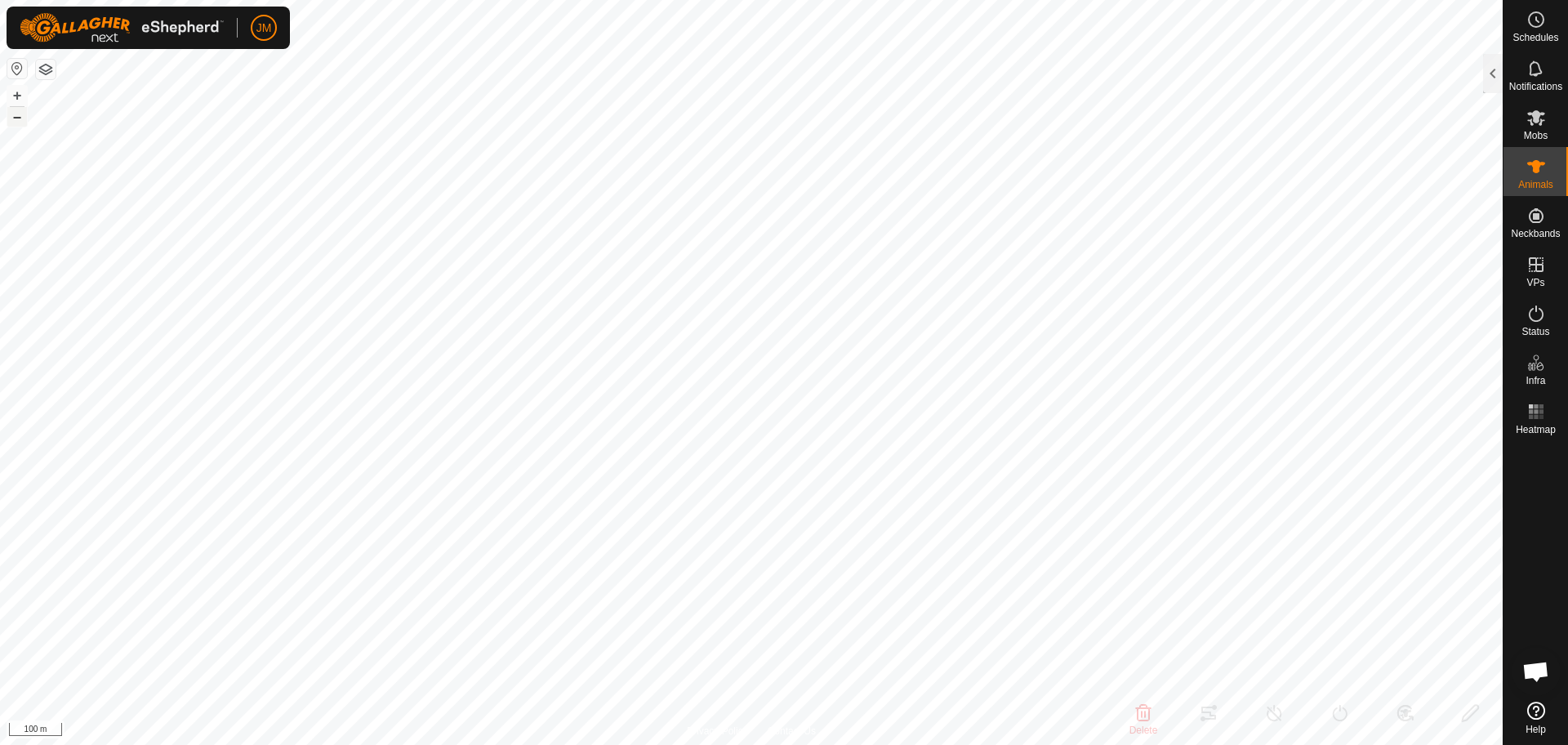
click at [16, 114] on button "–" at bounding box center [16, 116] width 20 height 20
